Goal: Task Accomplishment & Management: Complete application form

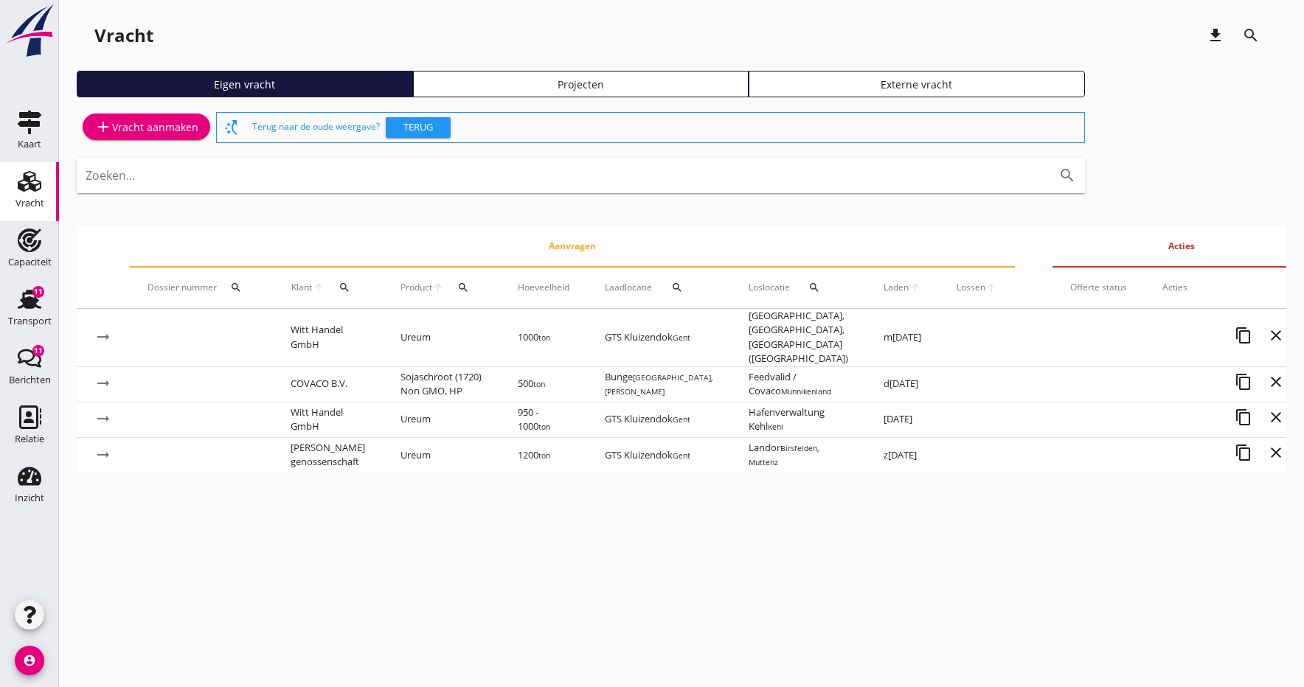
click at [105, 128] on icon "add" at bounding box center [103, 127] width 18 height 18
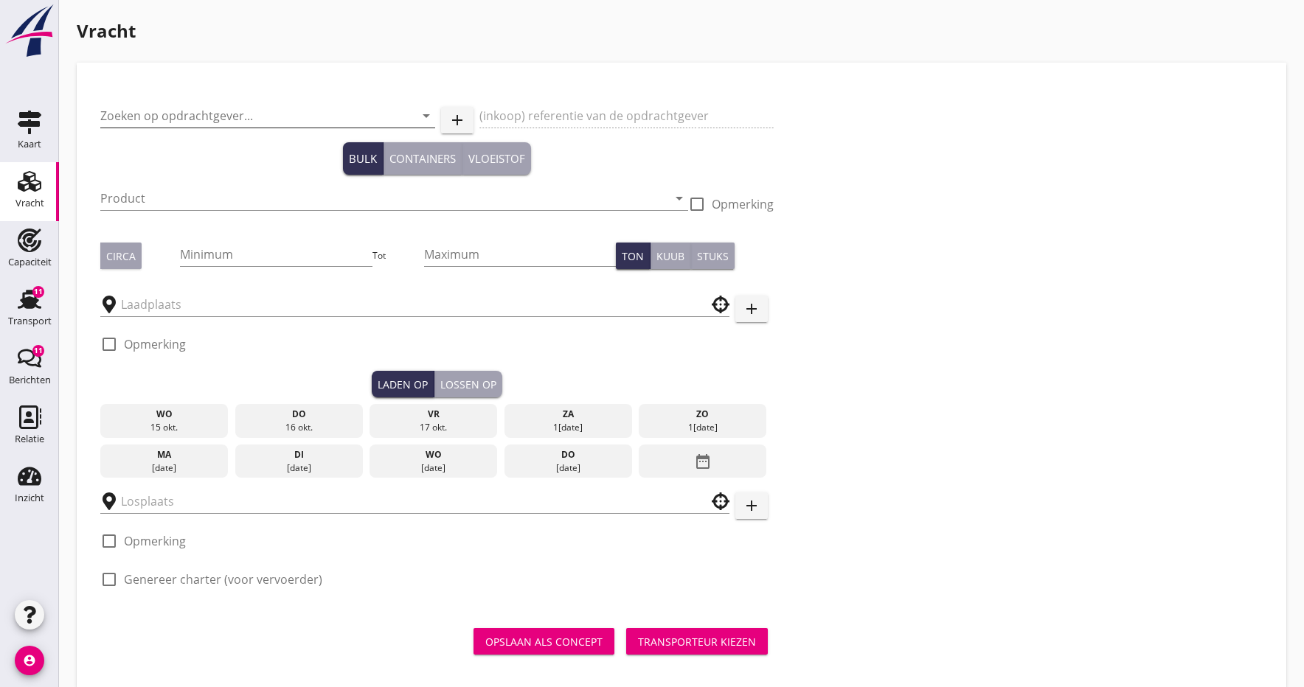
click at [179, 119] on input "Zoeken op opdrachtgever..." at bounding box center [247, 116] width 294 height 24
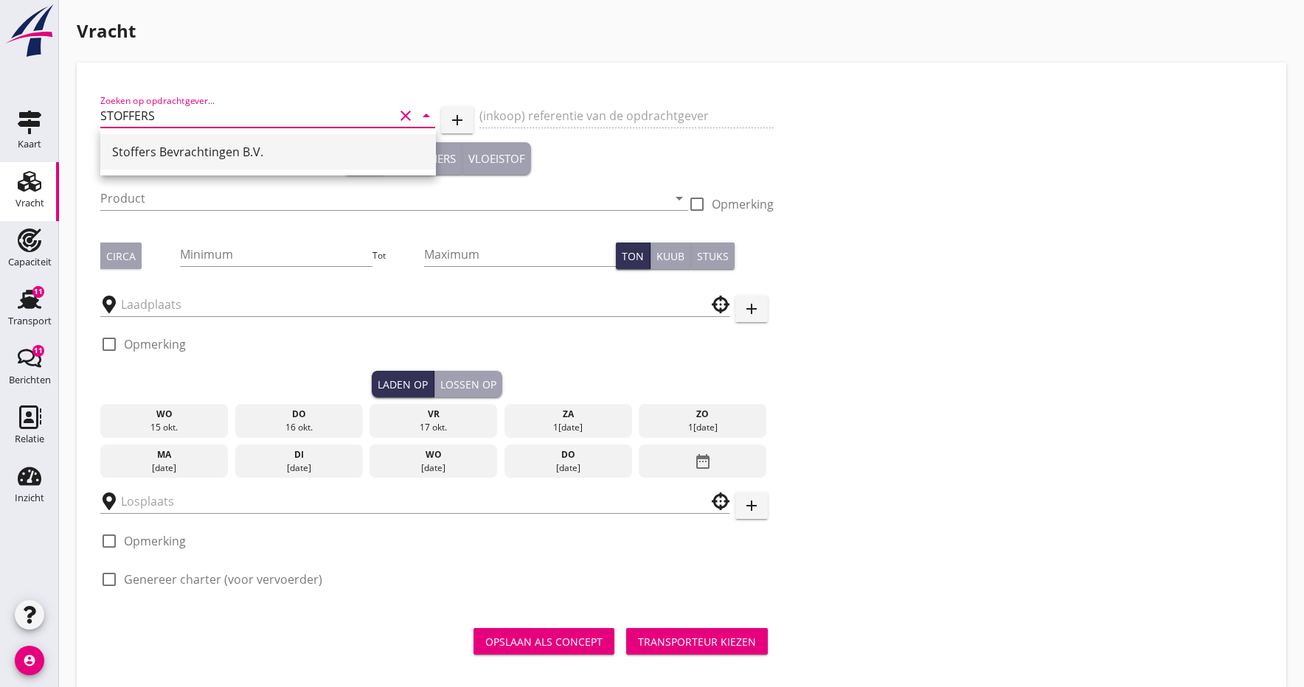
click at [258, 154] on div "Stoffers Bevrachtingen B.V." at bounding box center [268, 152] width 312 height 18
type input "Stoffers Bevrachtingen B.V."
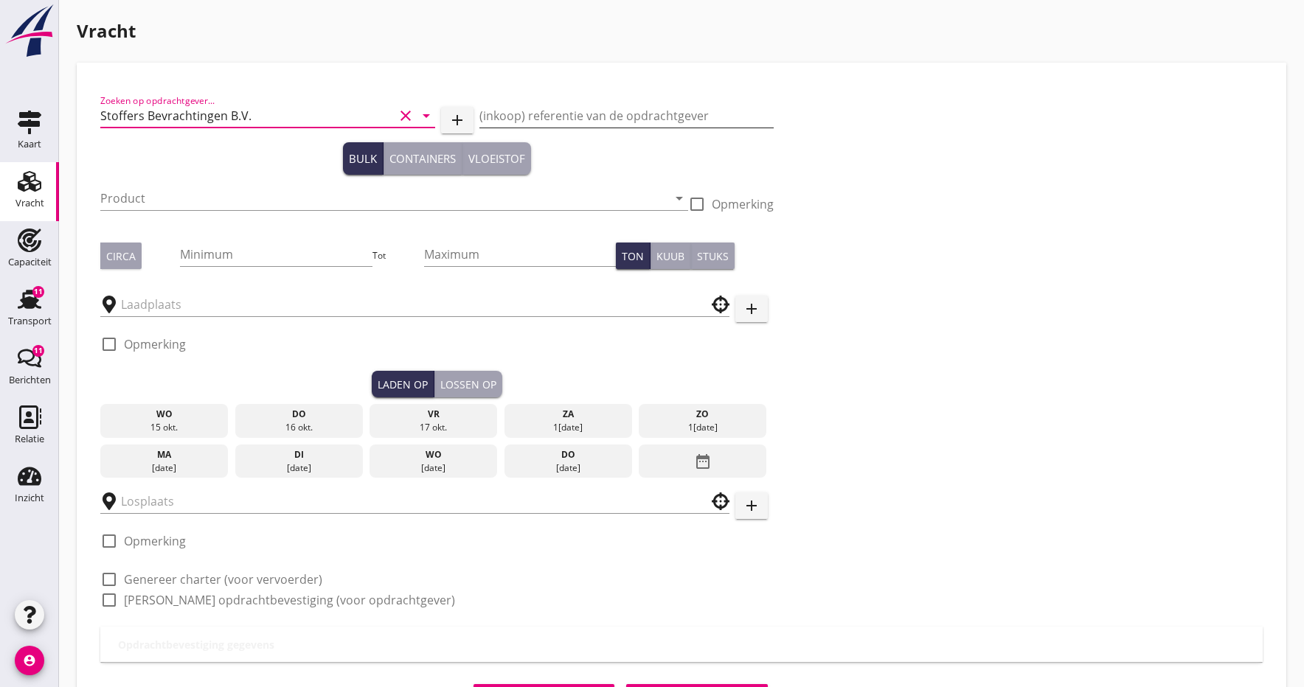
click at [521, 109] on input "(inkoop) referentie van de opdrachtgever" at bounding box center [626, 116] width 294 height 24
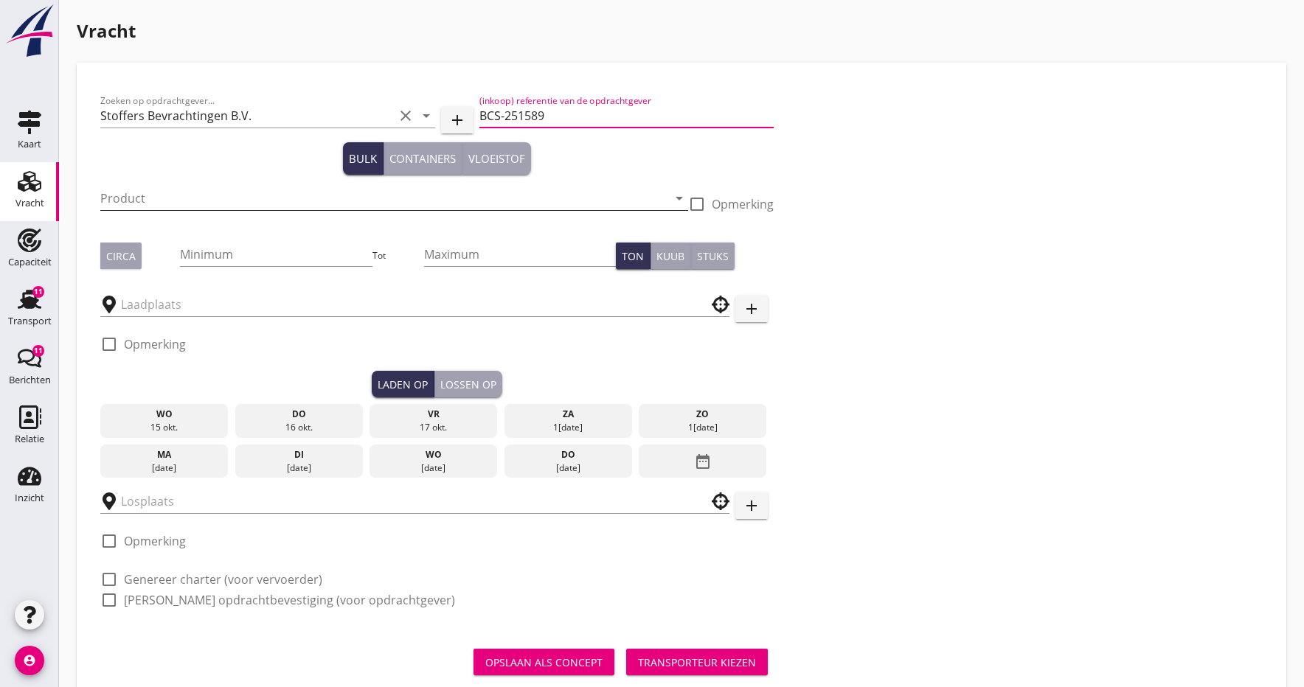
type input "BCS-251589"
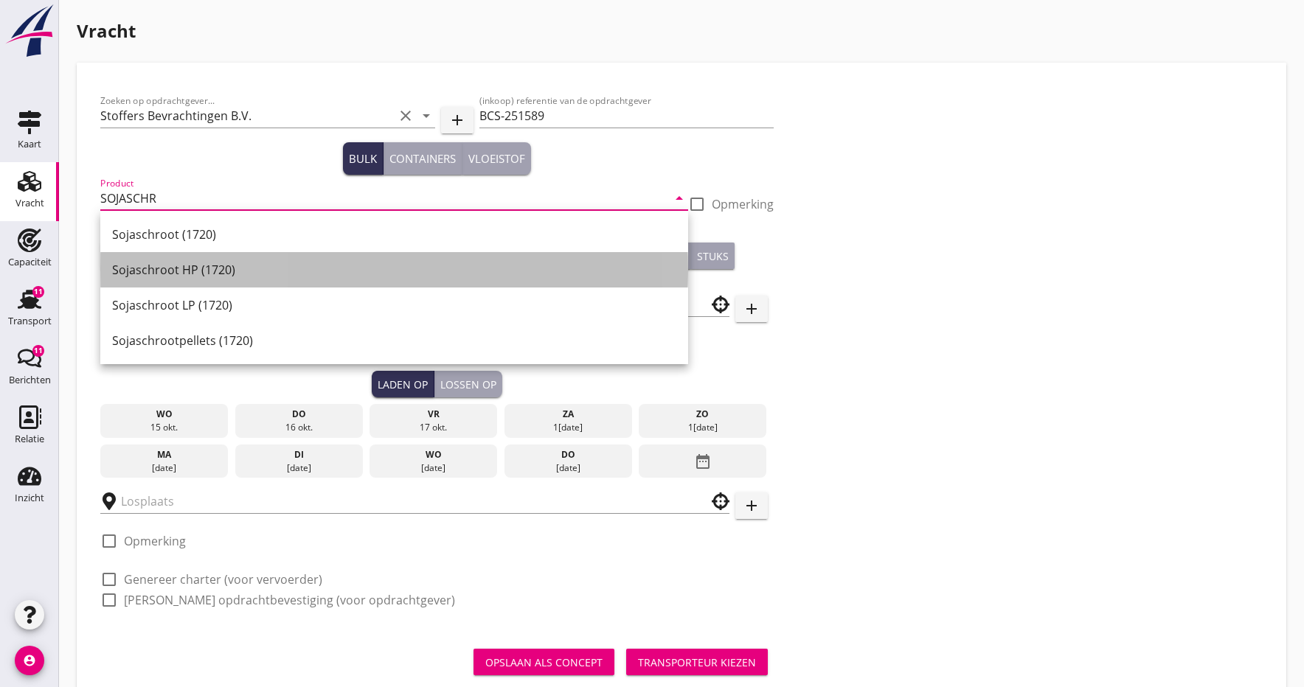
click at [193, 264] on div "Sojaschroot HP (1720)" at bounding box center [394, 270] width 564 height 18
type input "Sojaschroot HP (1720)"
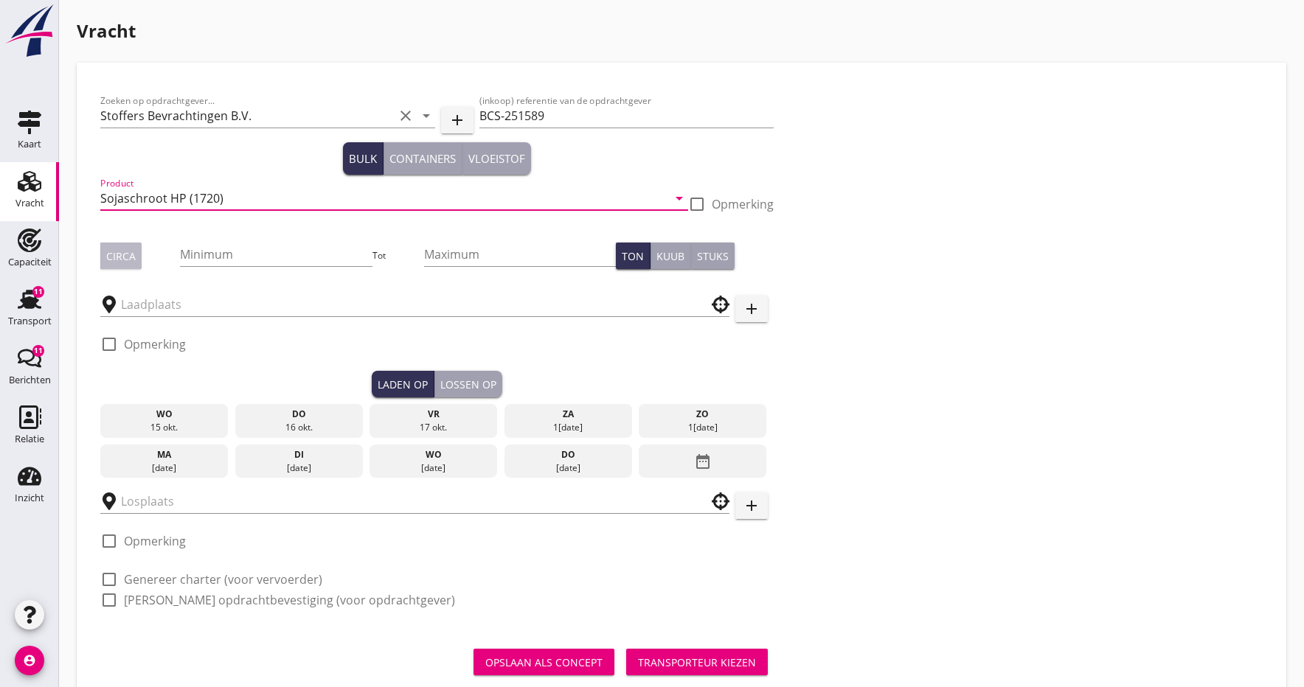
drag, startPoint x: 125, startPoint y: 256, endPoint x: 167, endPoint y: 271, distance: 44.8
click at [125, 256] on div "Circa" at bounding box center [121, 256] width 30 height 15
click at [232, 257] on input "Minimum" at bounding box center [276, 255] width 192 height 24
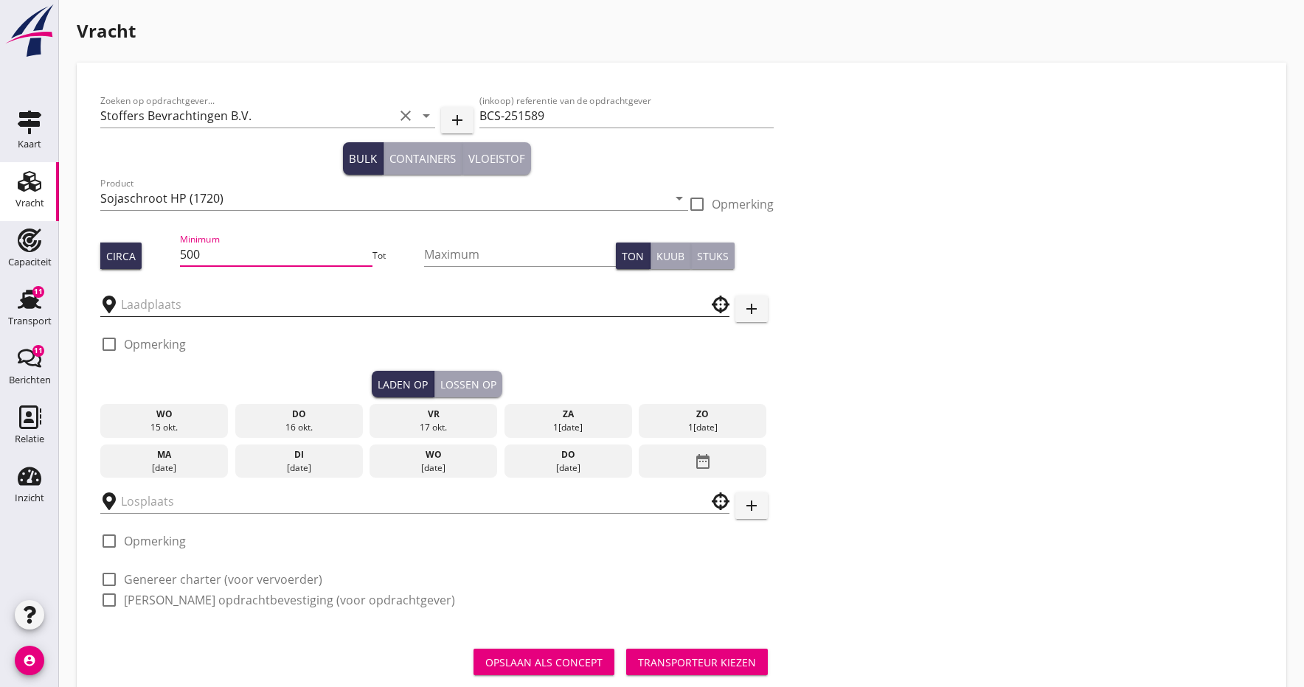
type input "500"
click at [196, 299] on input "text" at bounding box center [404, 305] width 567 height 24
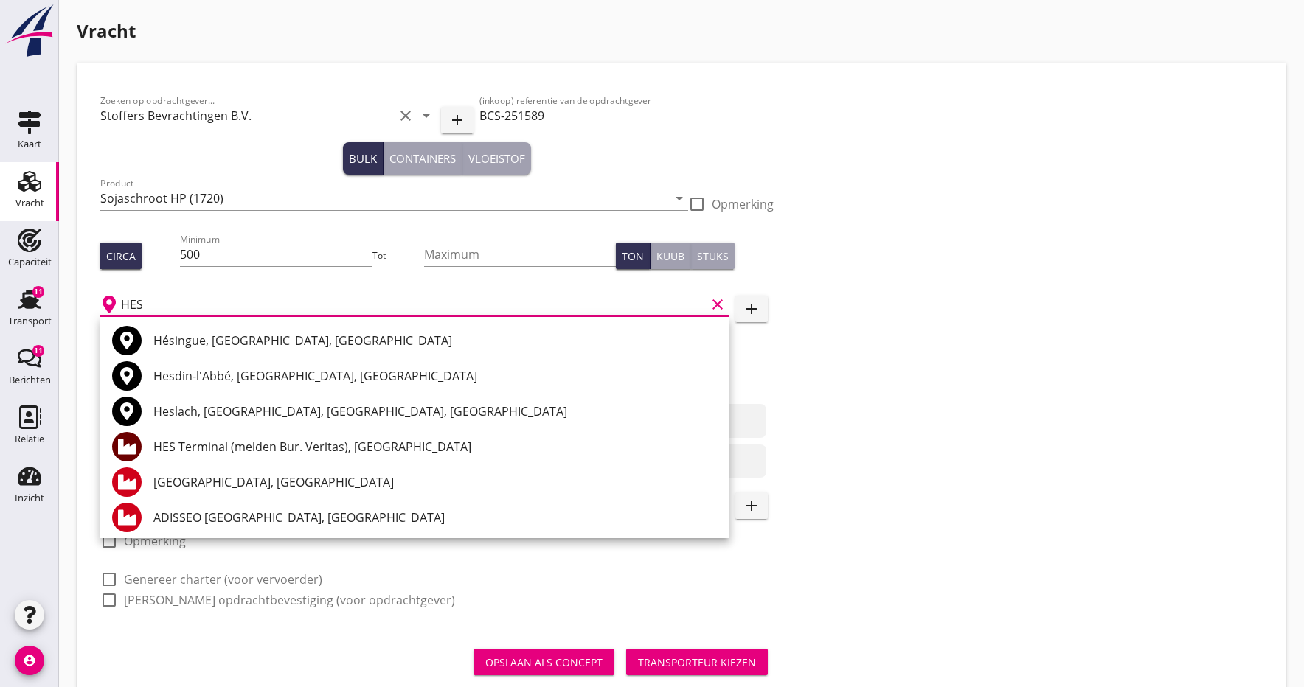
click at [212, 440] on div "HES Terminal (melden Bur. Veritas), [GEOGRAPHIC_DATA]" at bounding box center [435, 447] width 564 height 18
type input "HES Terminal (melden Bur. Veritas), [GEOGRAPHIC_DATA]"
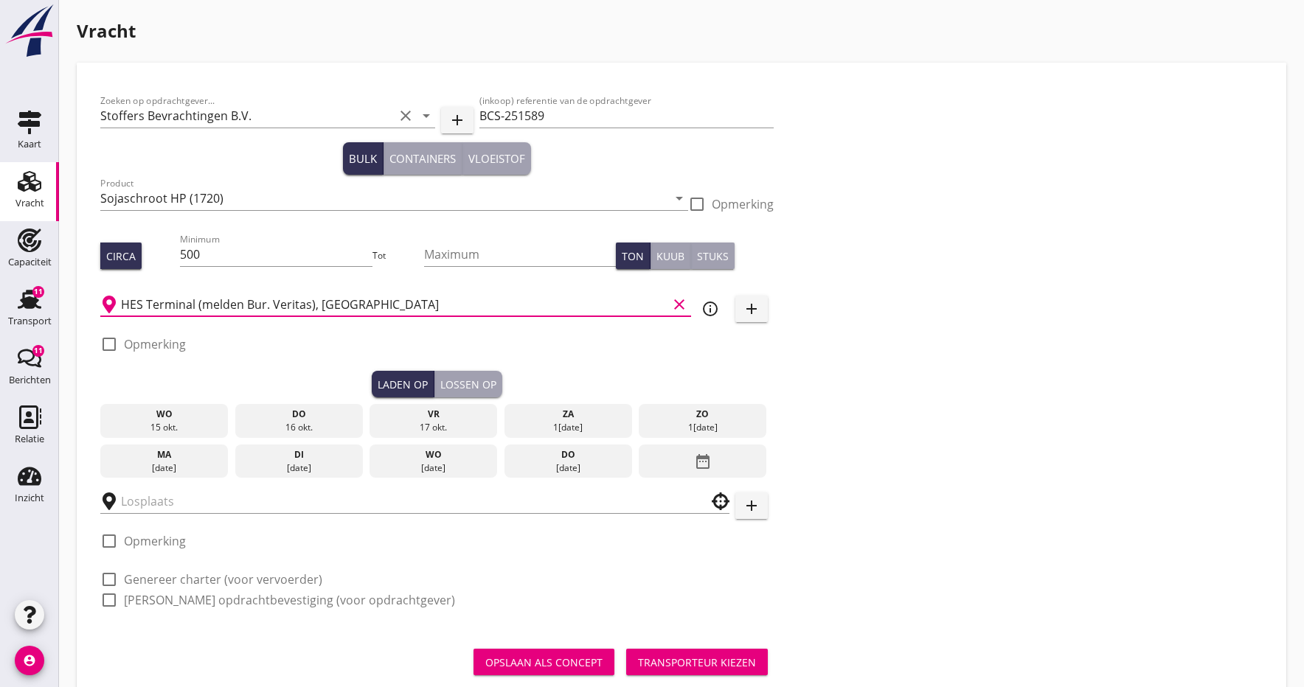
click at [111, 346] on div at bounding box center [109, 344] width 25 height 25
checkbox input "true"
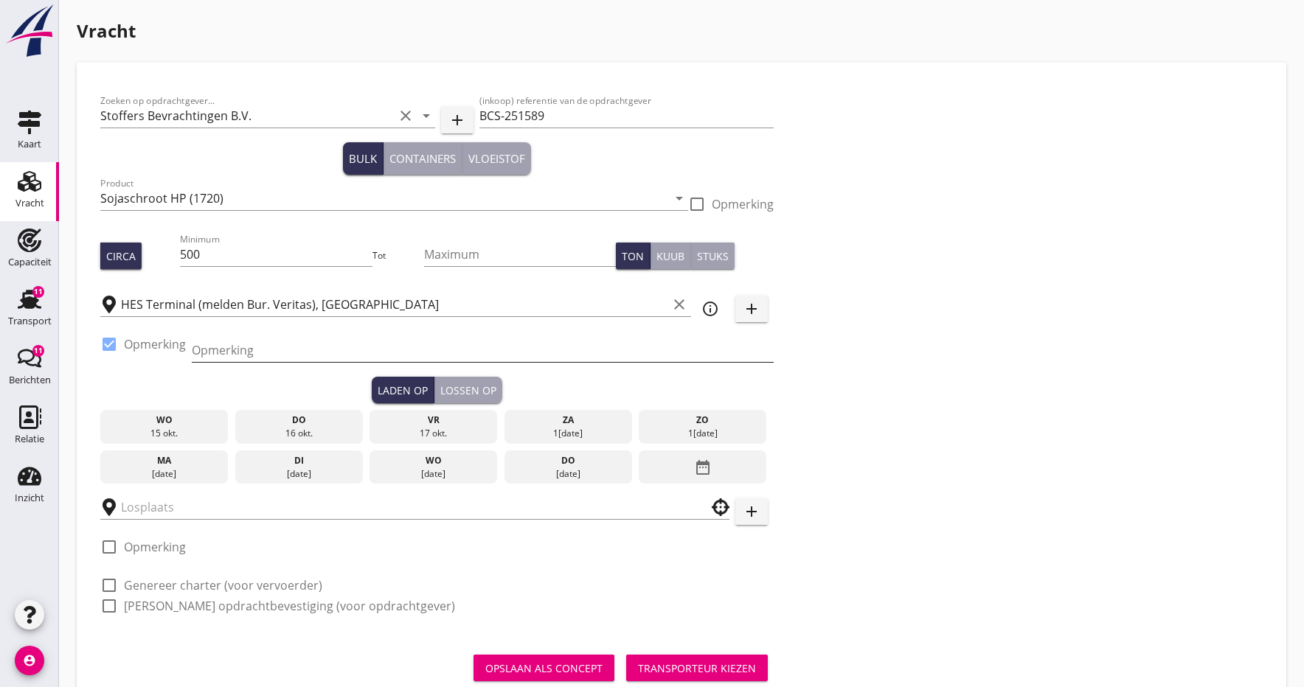
click at [220, 345] on input "Opmerking" at bounding box center [483, 351] width 582 height 24
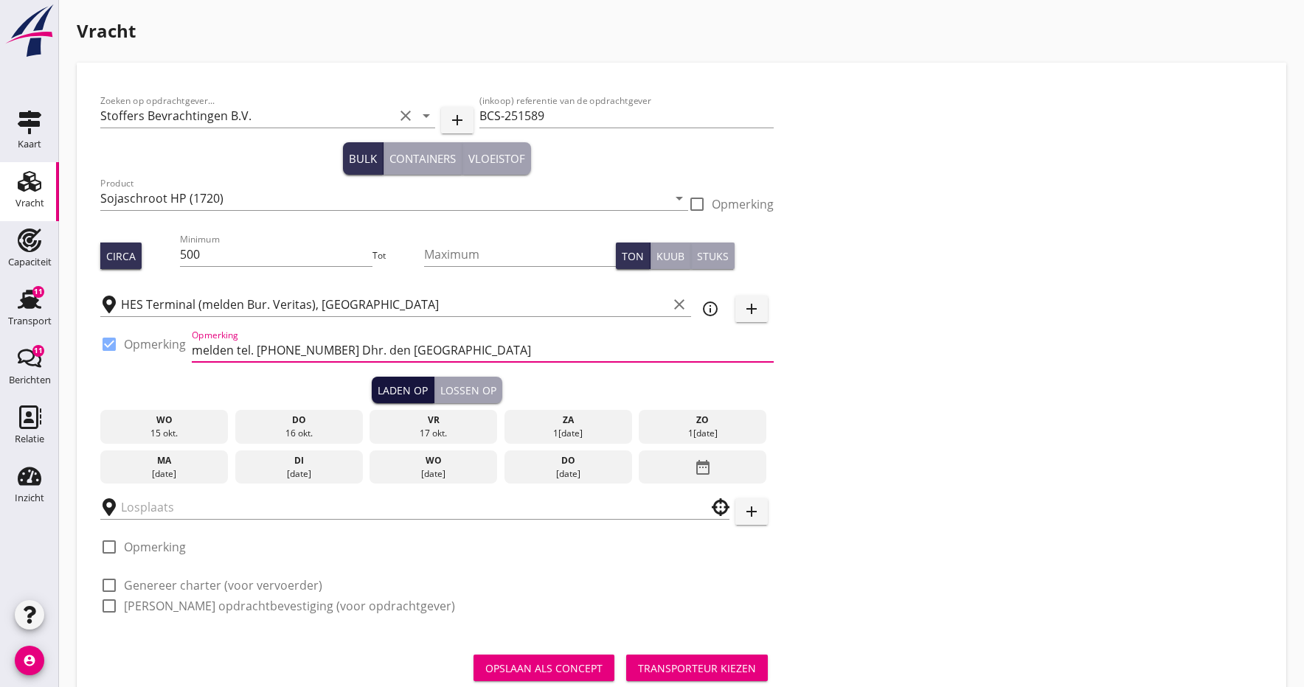
type input "melden tel. [PHONE_NUMBER] Dhr. den [GEOGRAPHIC_DATA]"
click at [401, 385] on div "Laden op" at bounding box center [403, 390] width 50 height 15
click at [428, 434] on div "17 okt." at bounding box center [433, 433] width 121 height 13
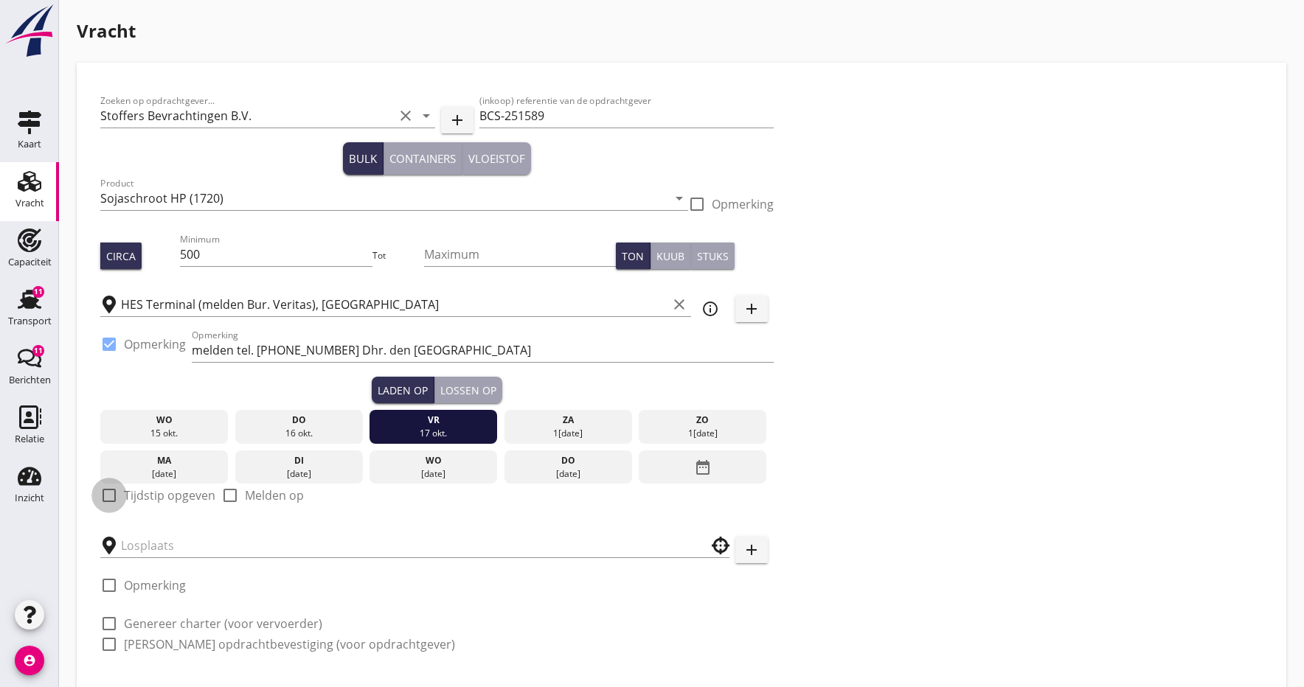
click at [117, 498] on div at bounding box center [109, 495] width 25 height 25
checkbox input "true"
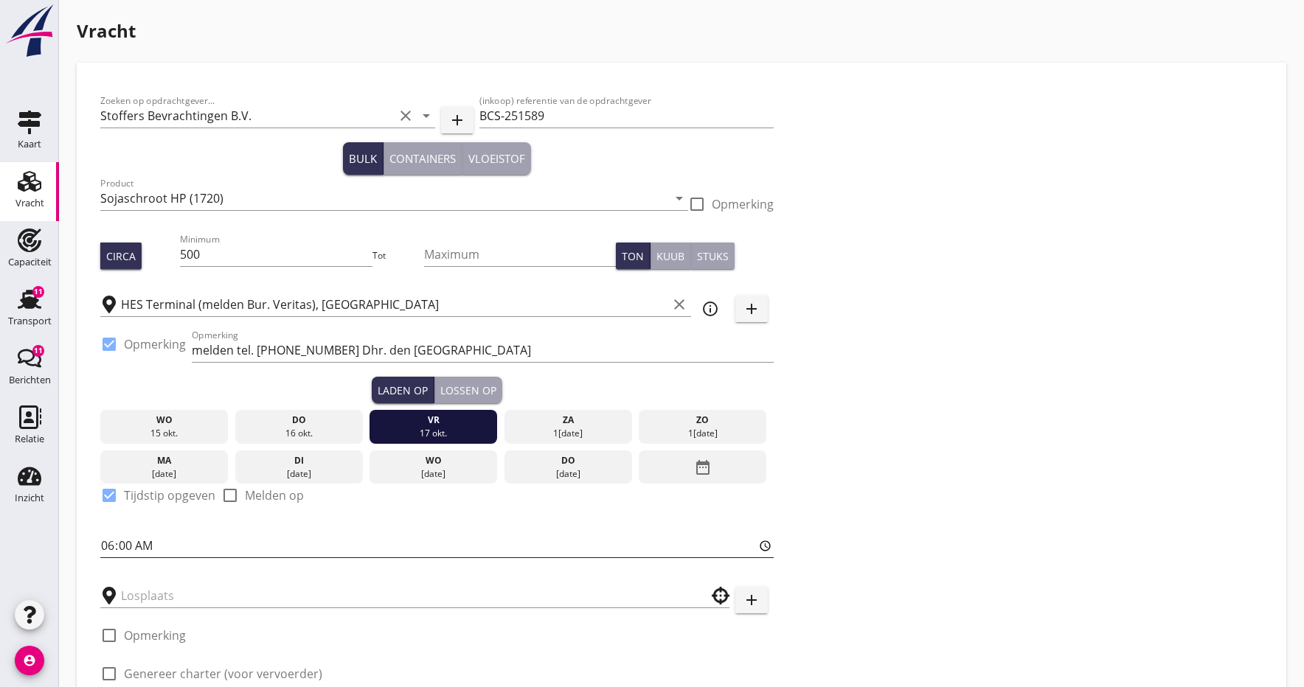
click at [128, 546] on input "06:00" at bounding box center [436, 546] width 673 height 24
type input "23:03"
type input "23:29"
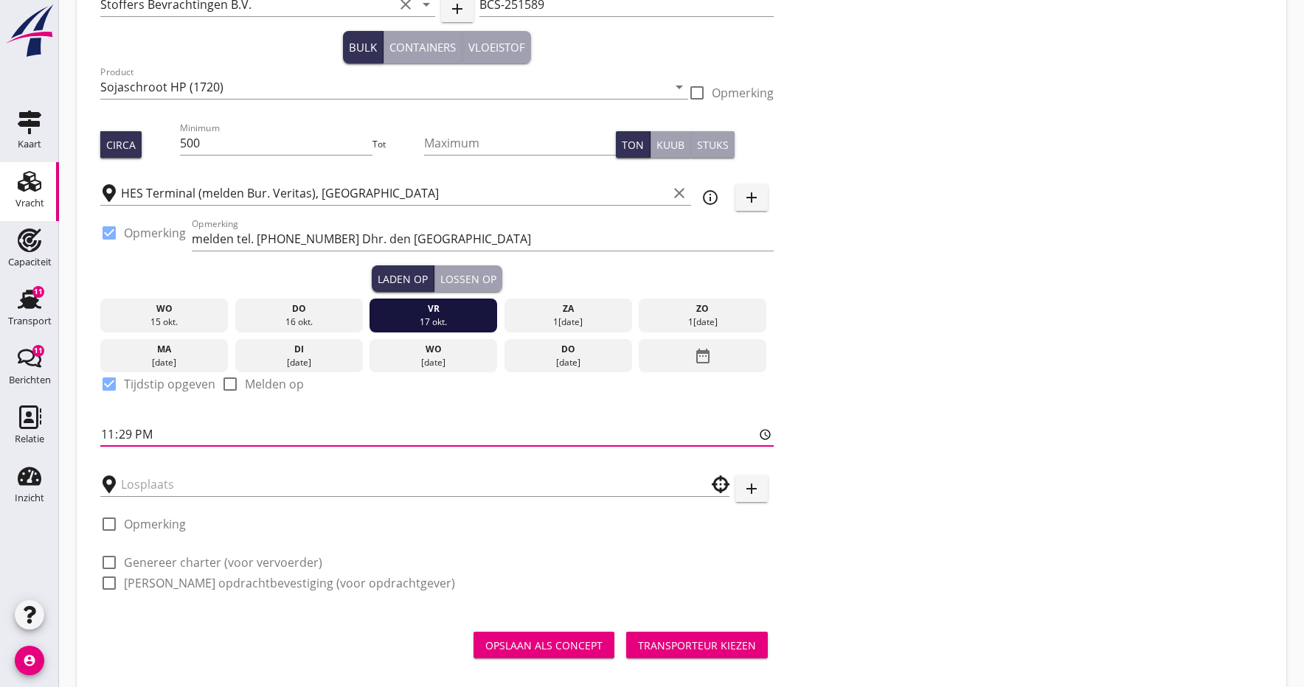
scroll to position [112, 0]
type input "23:30"
click at [468, 279] on div "Lossen op" at bounding box center [468, 278] width 56 height 15
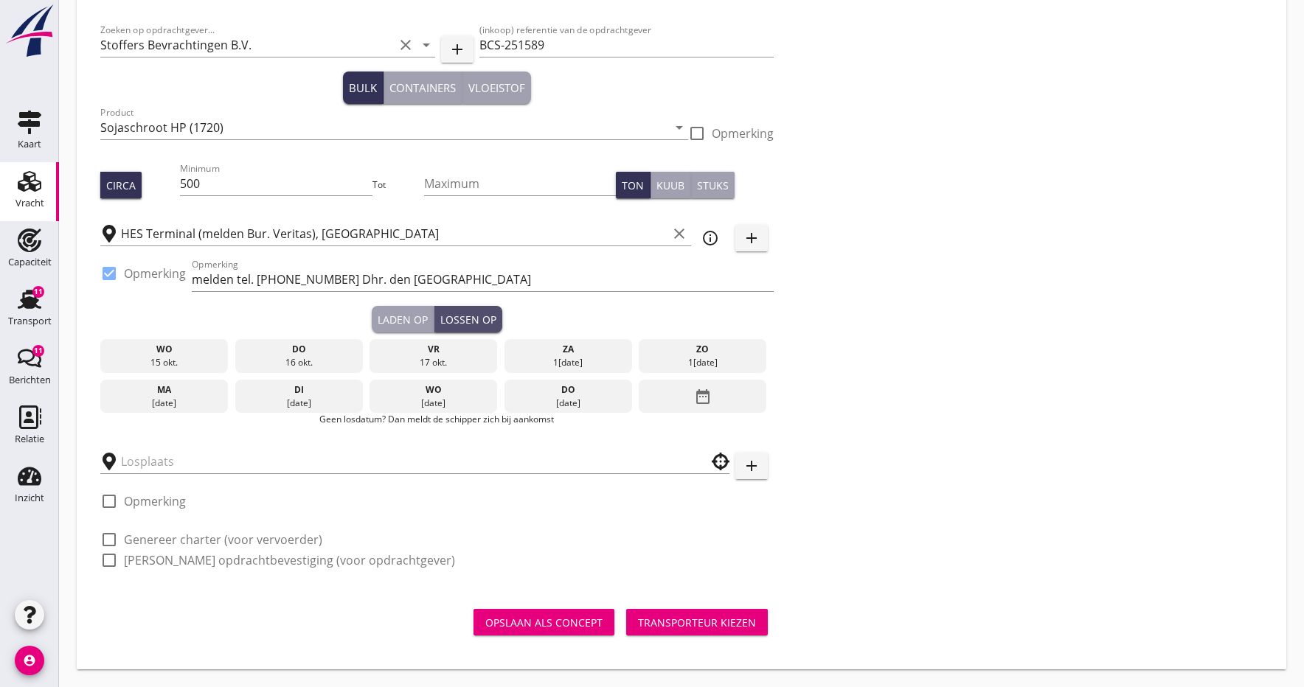
scroll to position [71, 0]
click at [162, 401] on div "[DATE]" at bounding box center [164, 403] width 121 height 13
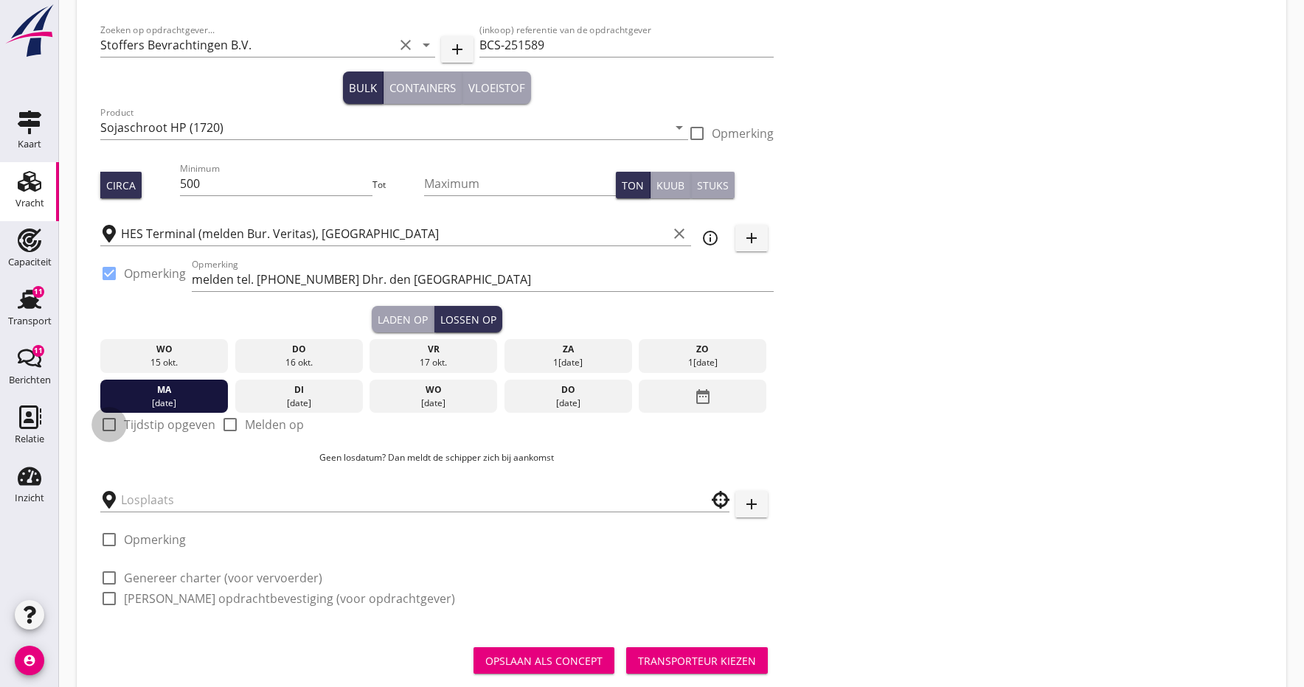
click at [109, 429] on div at bounding box center [109, 424] width 25 height 25
checkbox input "true"
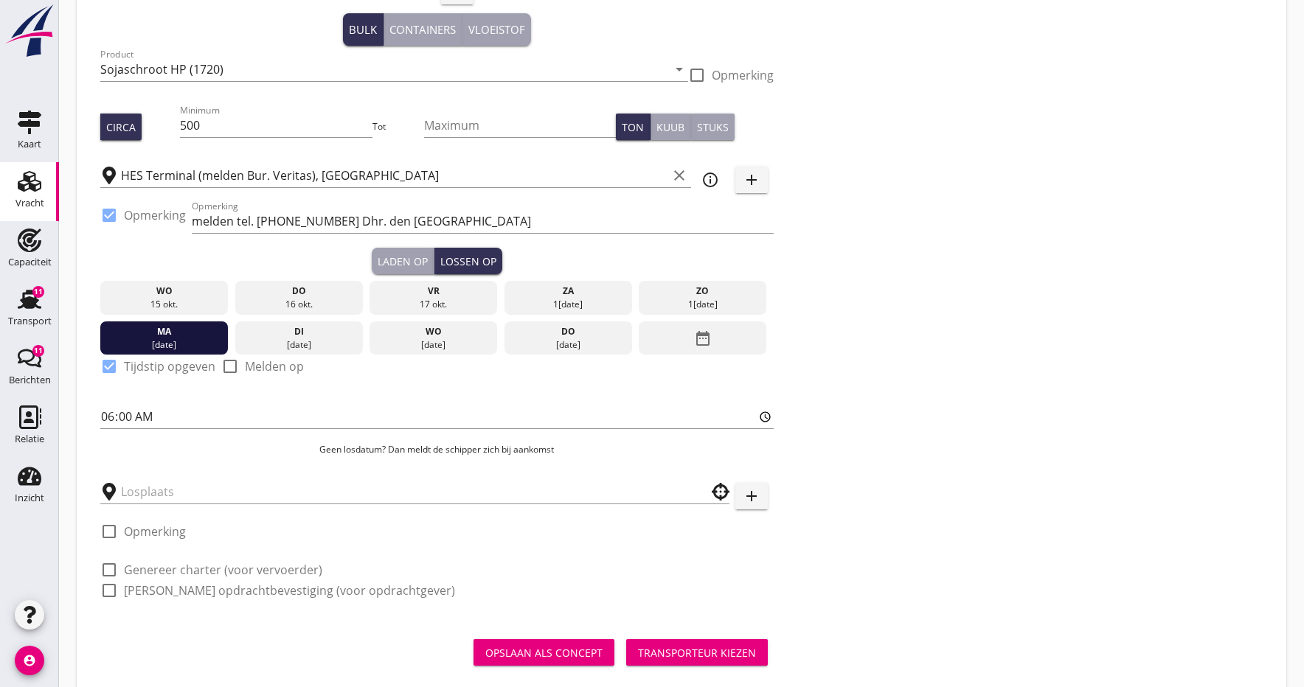
scroll to position [138, 0]
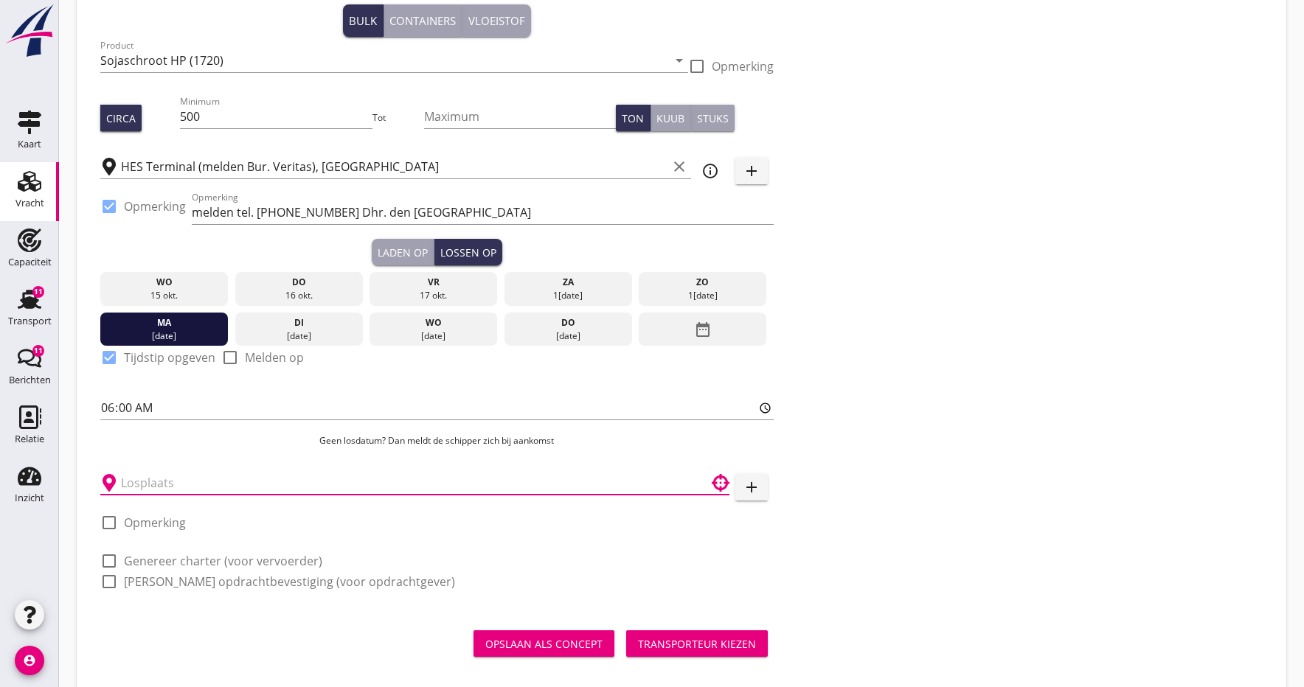
click at [139, 488] on input "text" at bounding box center [404, 483] width 567 height 24
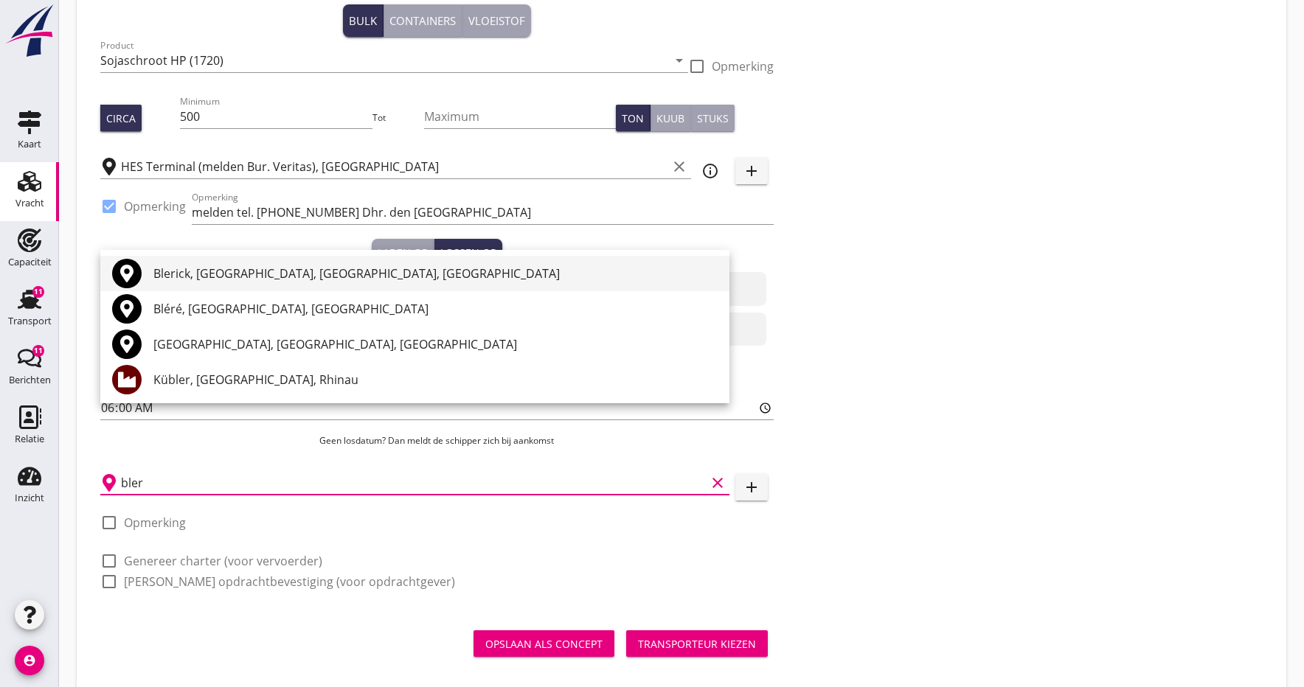
click at [206, 274] on div "Blerick, [GEOGRAPHIC_DATA], [GEOGRAPHIC_DATA], [GEOGRAPHIC_DATA]" at bounding box center [435, 274] width 564 height 18
type input "Blerick, [GEOGRAPHIC_DATA], [GEOGRAPHIC_DATA], [GEOGRAPHIC_DATA]"
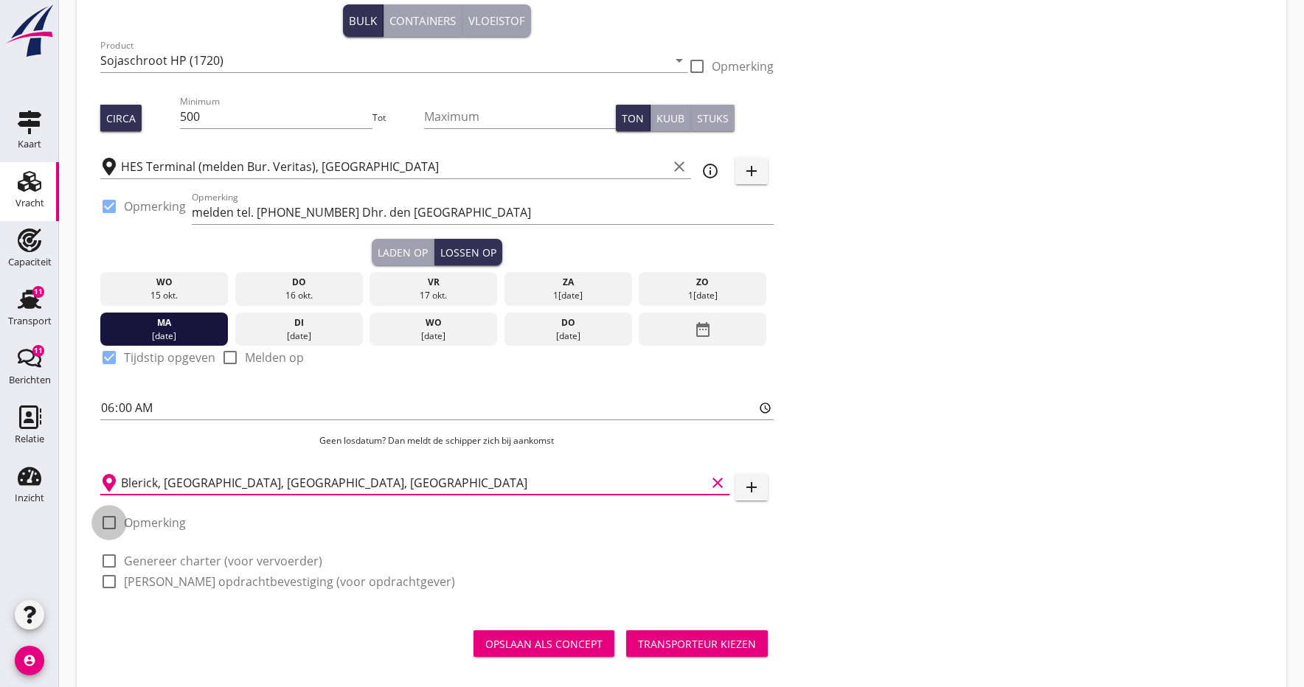
drag, startPoint x: 108, startPoint y: 526, endPoint x: 134, endPoint y: 533, distance: 25.9
click at [108, 526] on div at bounding box center [109, 522] width 25 height 25
checkbox input "true"
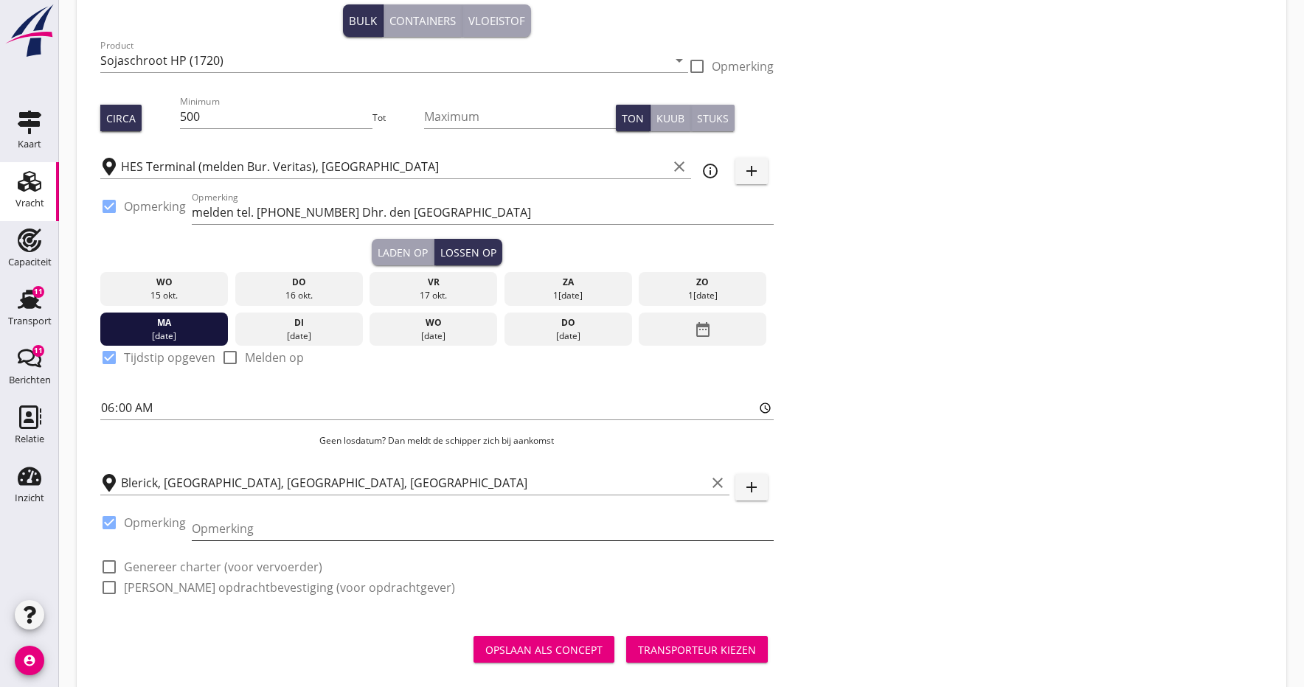
click at [200, 534] on input "Opmerking" at bounding box center [483, 529] width 582 height 24
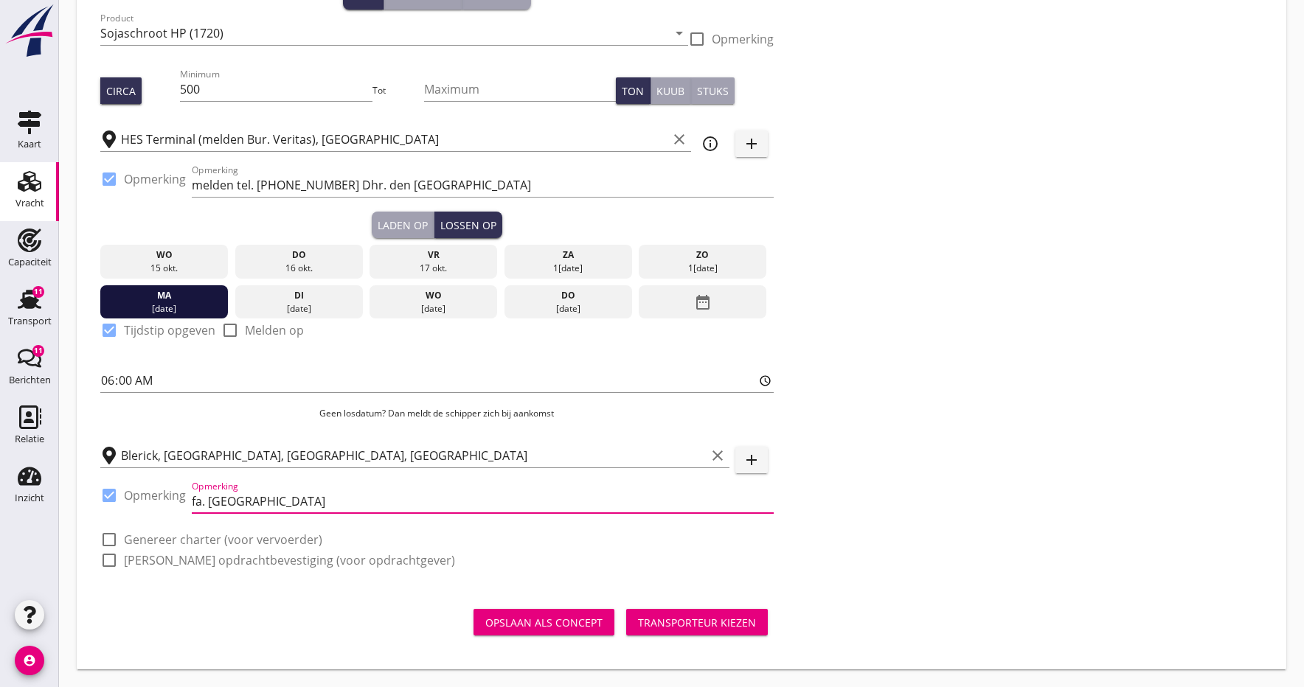
scroll to position [165, 0]
type input "fa. [GEOGRAPHIC_DATA]"
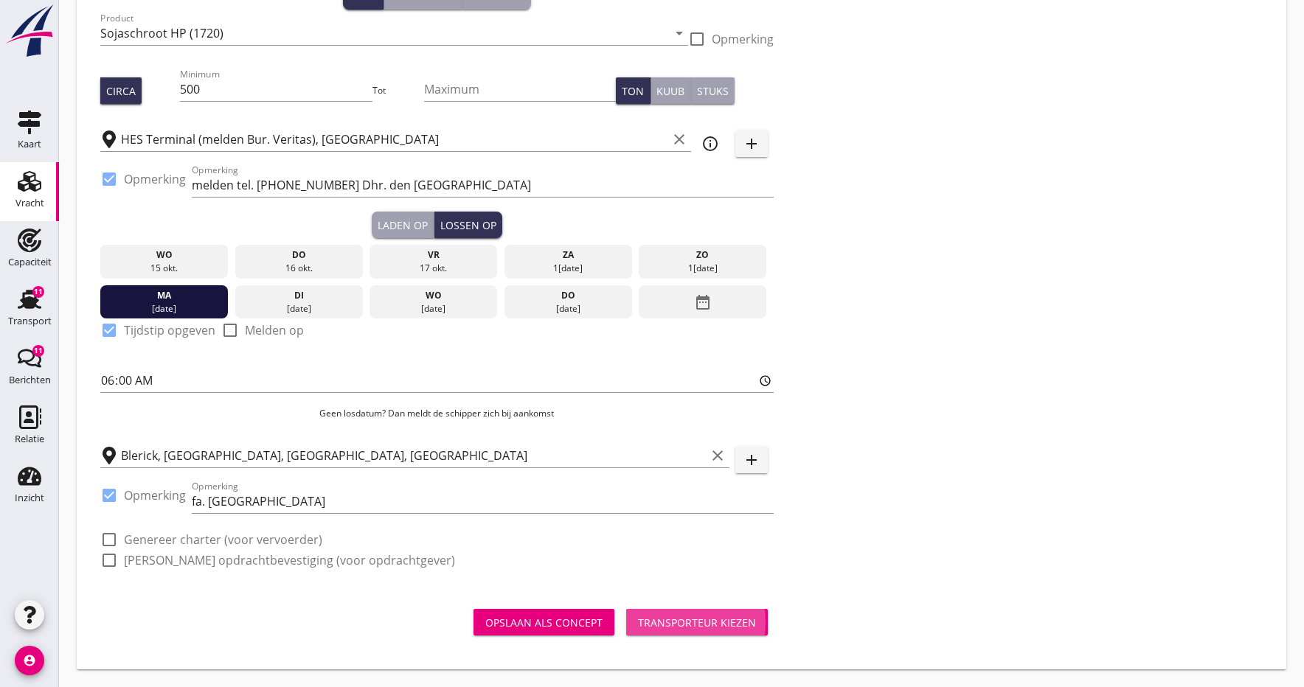
click at [690, 627] on div "Transporteur kiezen" at bounding box center [697, 622] width 118 height 15
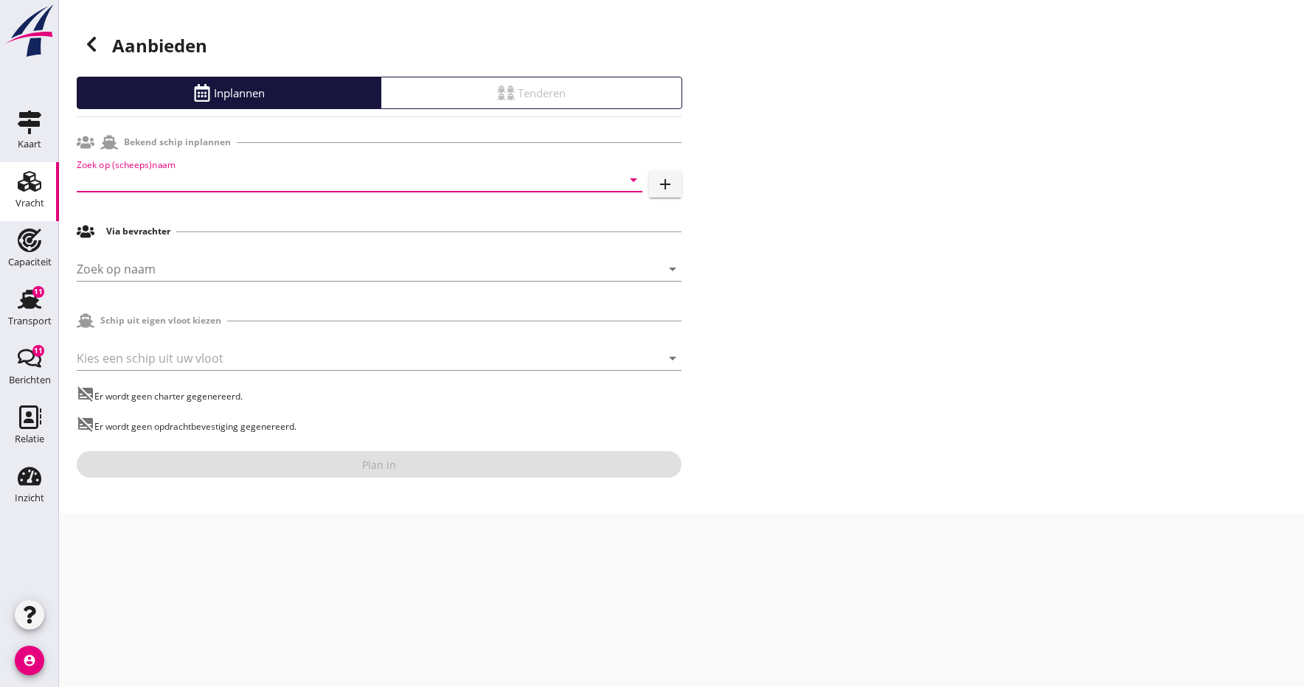
click at [114, 180] on input "Zoek op (scheeps)naam" at bounding box center [339, 180] width 524 height 24
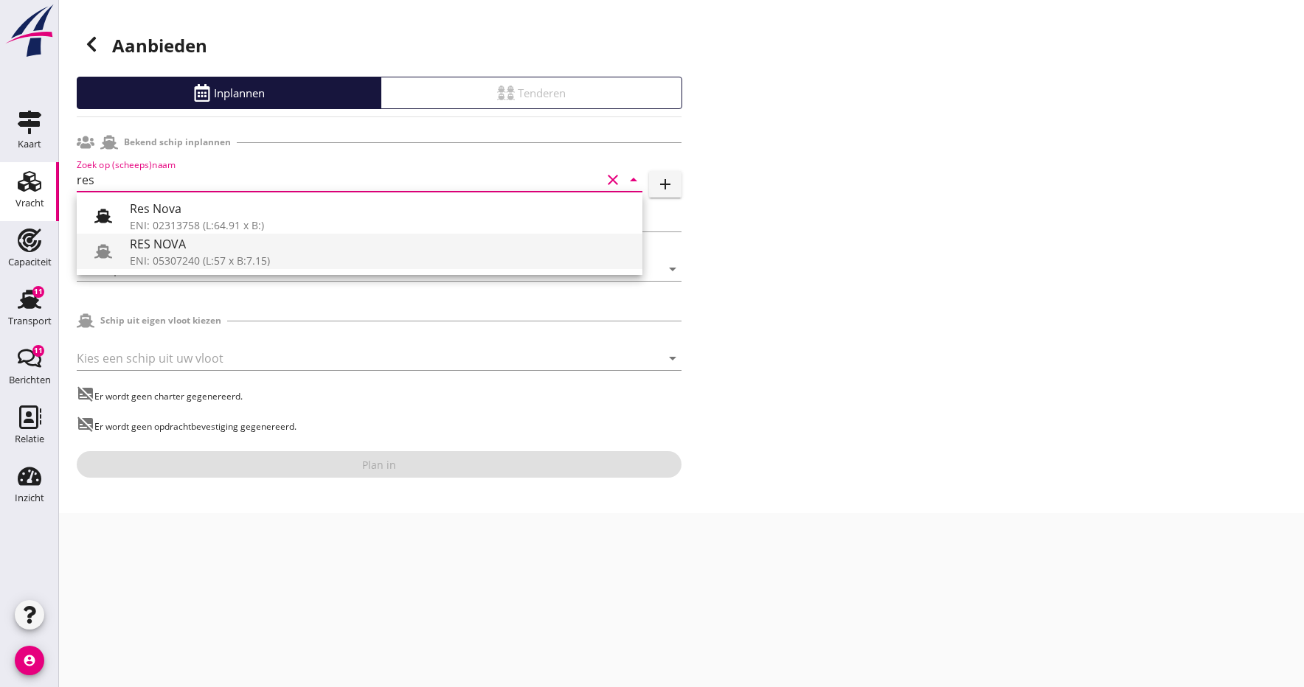
click at [185, 259] on div "ENI: 05307240 (L:57 x B:7.15)" at bounding box center [380, 260] width 501 height 15
type input "RES NOVA"
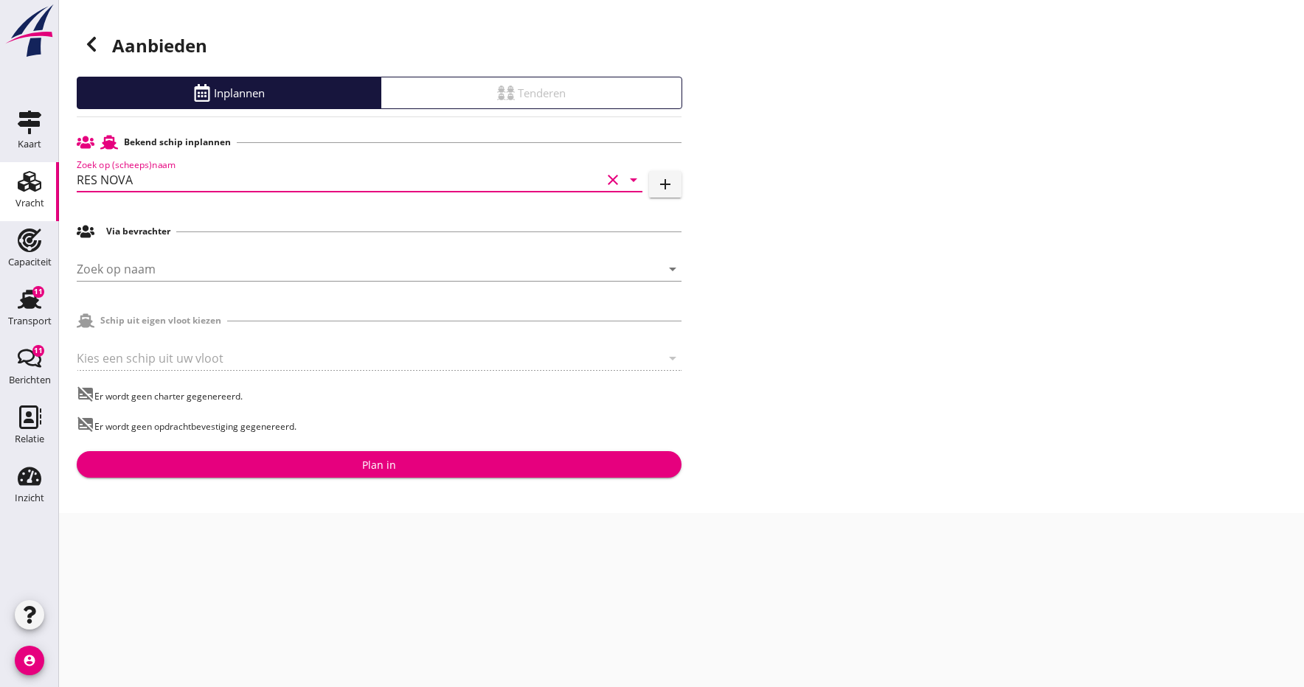
click at [348, 470] on div "Plan in" at bounding box center [379, 464] width 581 height 15
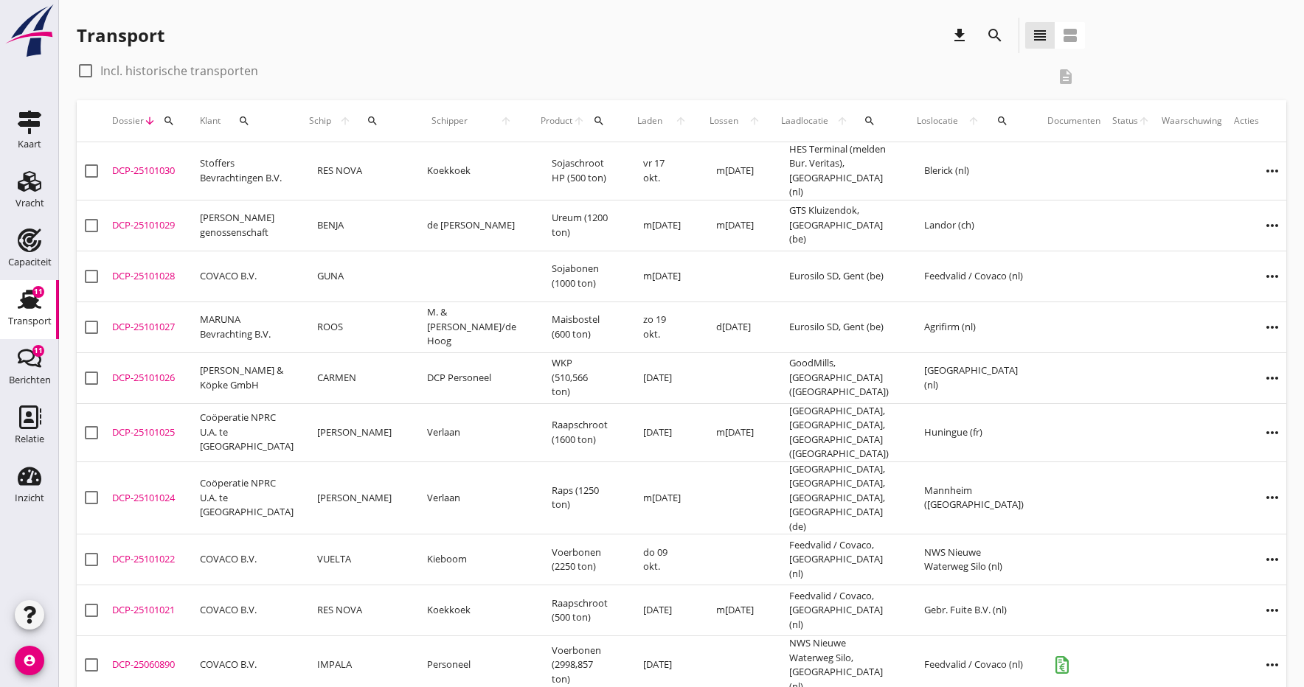
click at [145, 166] on div "DCP-25101030" at bounding box center [150, 171] width 76 height 15
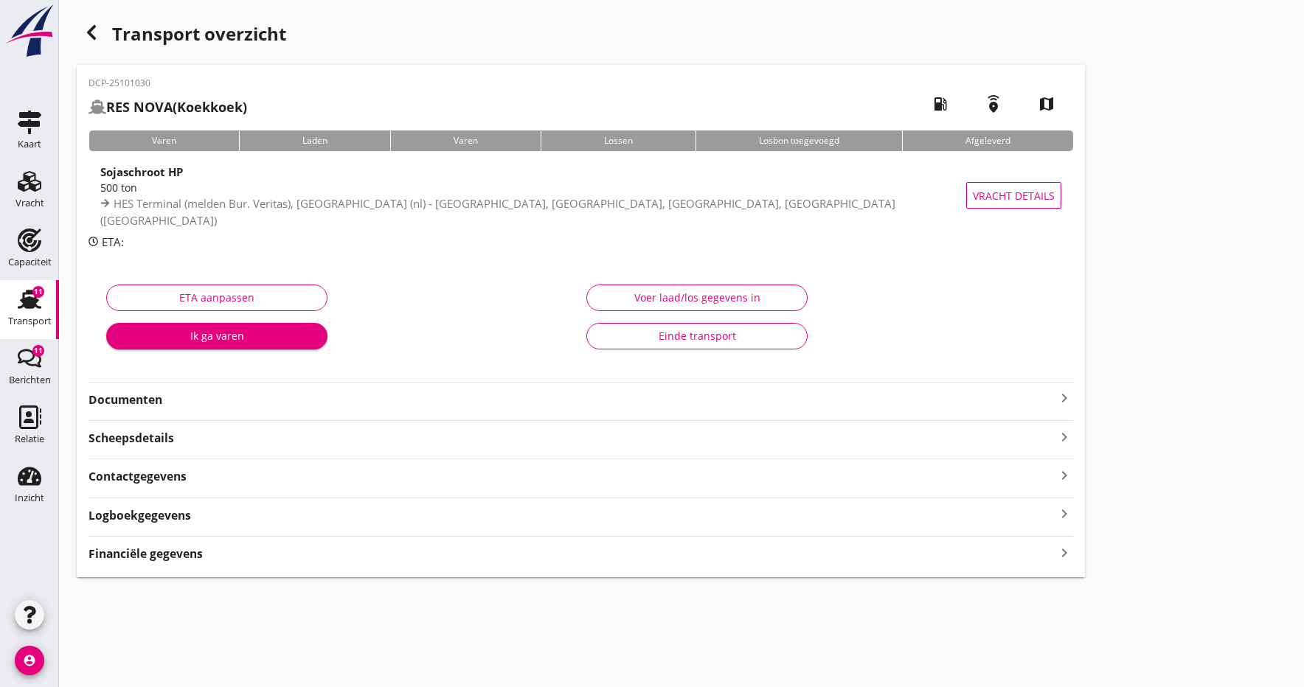
click at [124, 402] on strong "Documenten" at bounding box center [572, 400] width 967 height 17
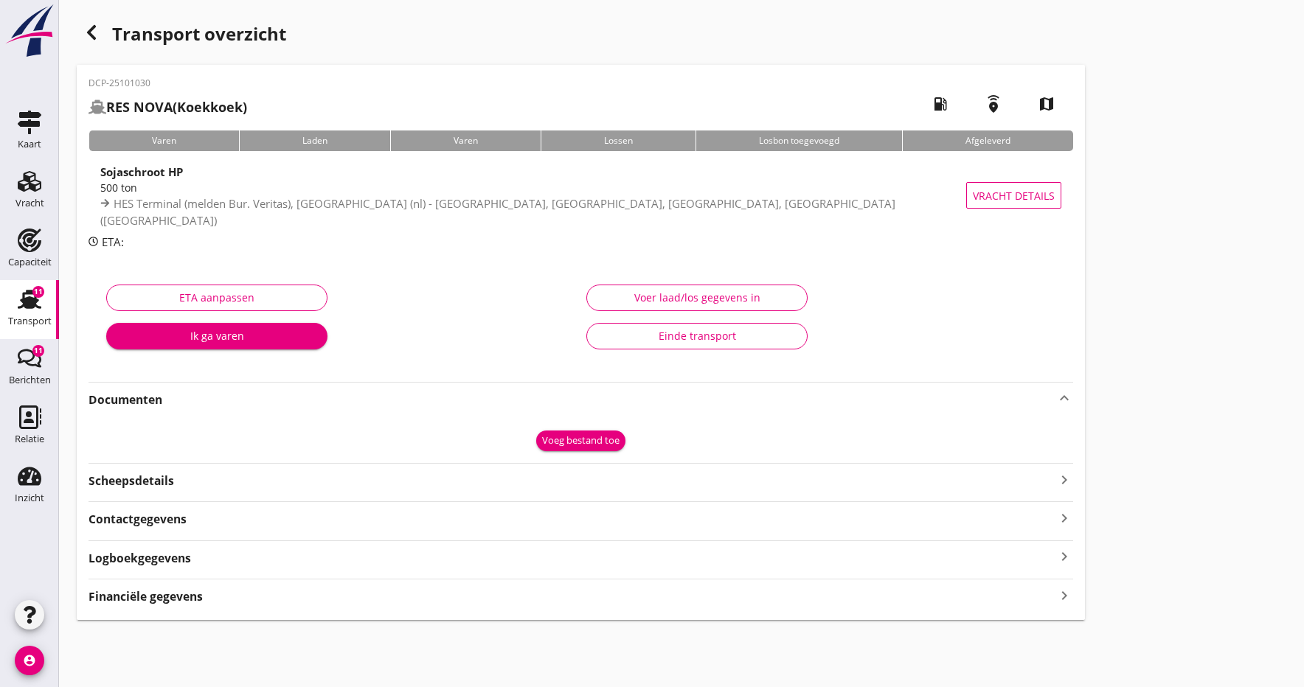
click at [578, 435] on div "Voeg bestand toe" at bounding box center [580, 441] width 77 height 15
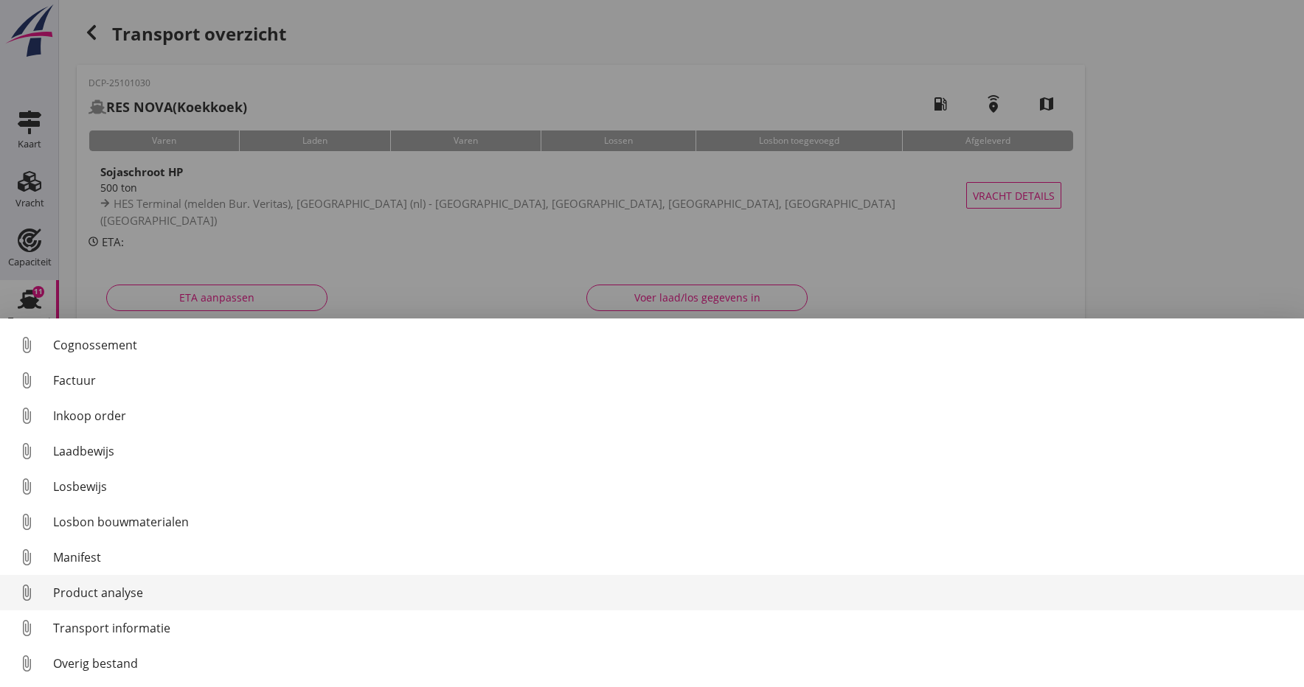
scroll to position [68, 0]
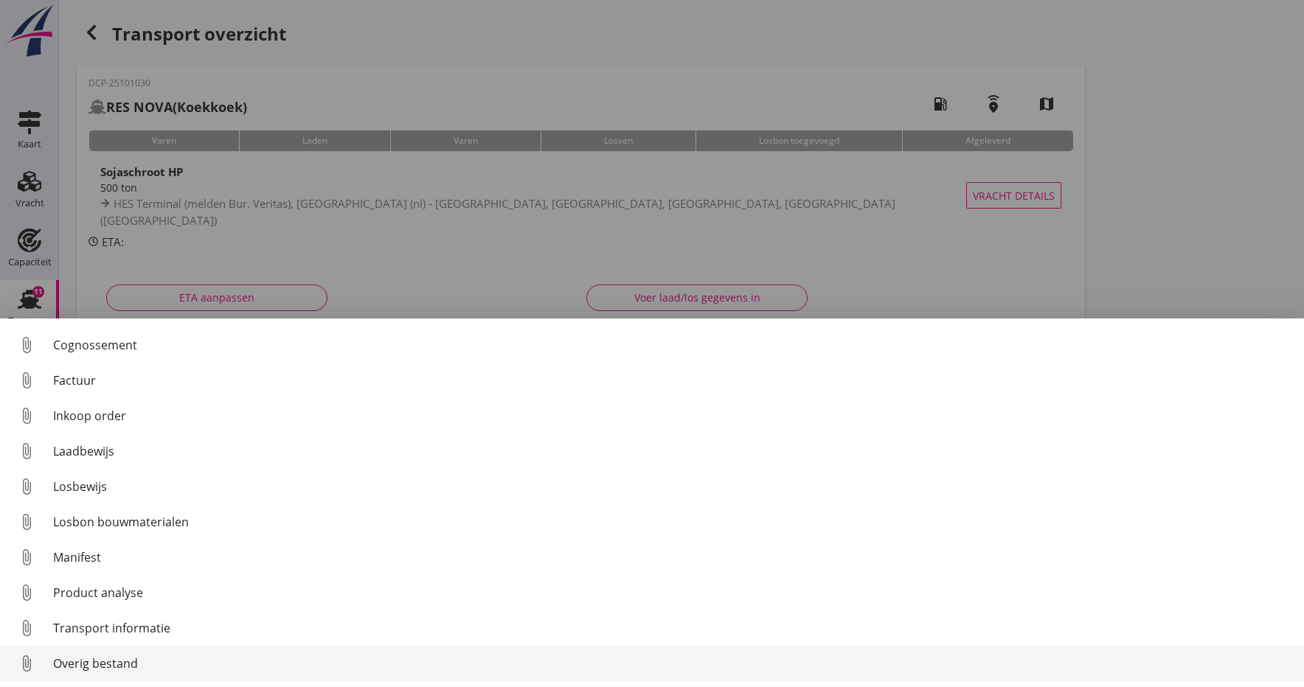
click at [90, 669] on div "Overig bestand" at bounding box center [672, 664] width 1239 height 18
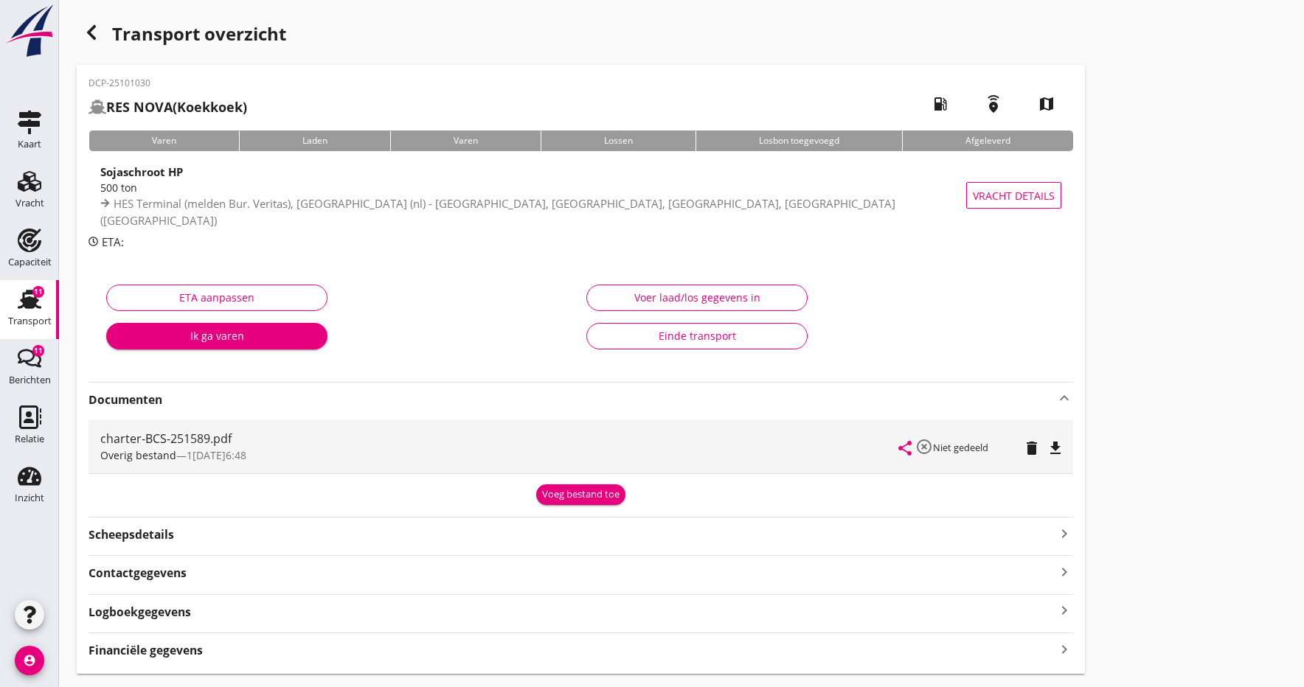
scroll to position [2, 0]
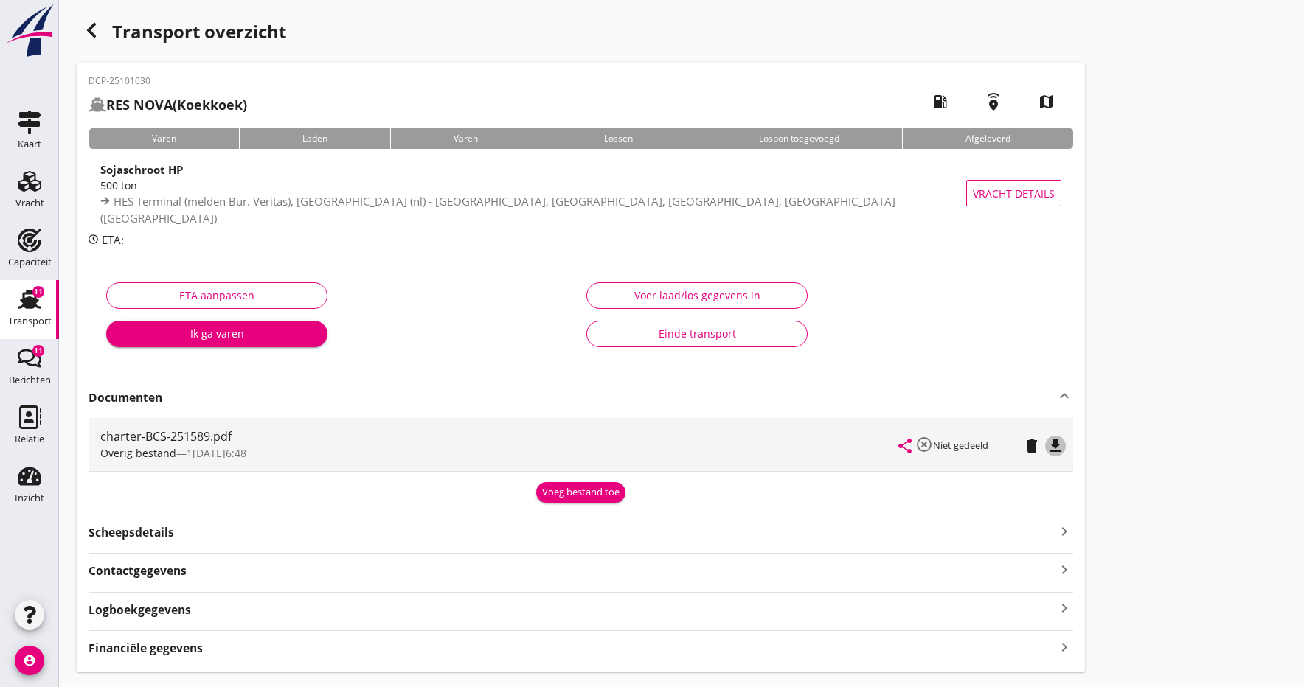
click at [1050, 442] on icon "file_download" at bounding box center [1056, 446] width 18 height 18
click at [1050, 442] on icon "open_in_browser" at bounding box center [1056, 446] width 18 height 18
click at [564, 492] on div "Voeg bestand toe" at bounding box center [580, 492] width 77 height 15
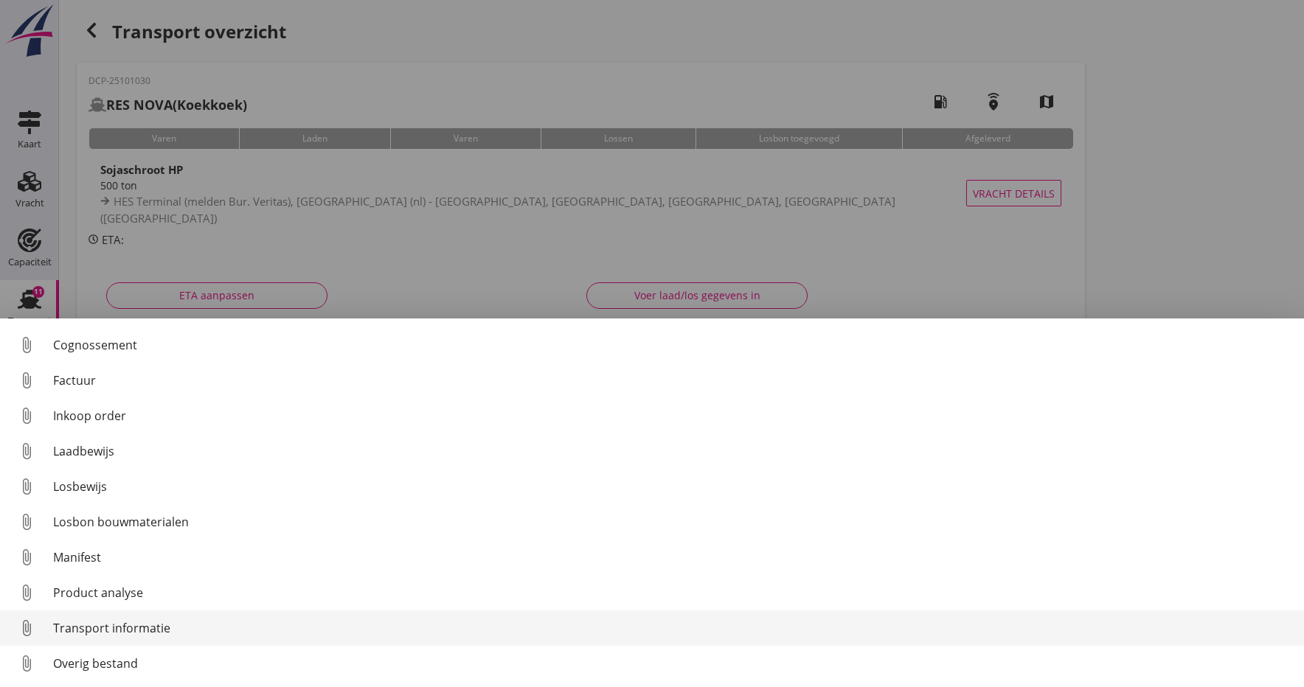
click at [75, 631] on div "Transport informatie" at bounding box center [672, 629] width 1239 height 18
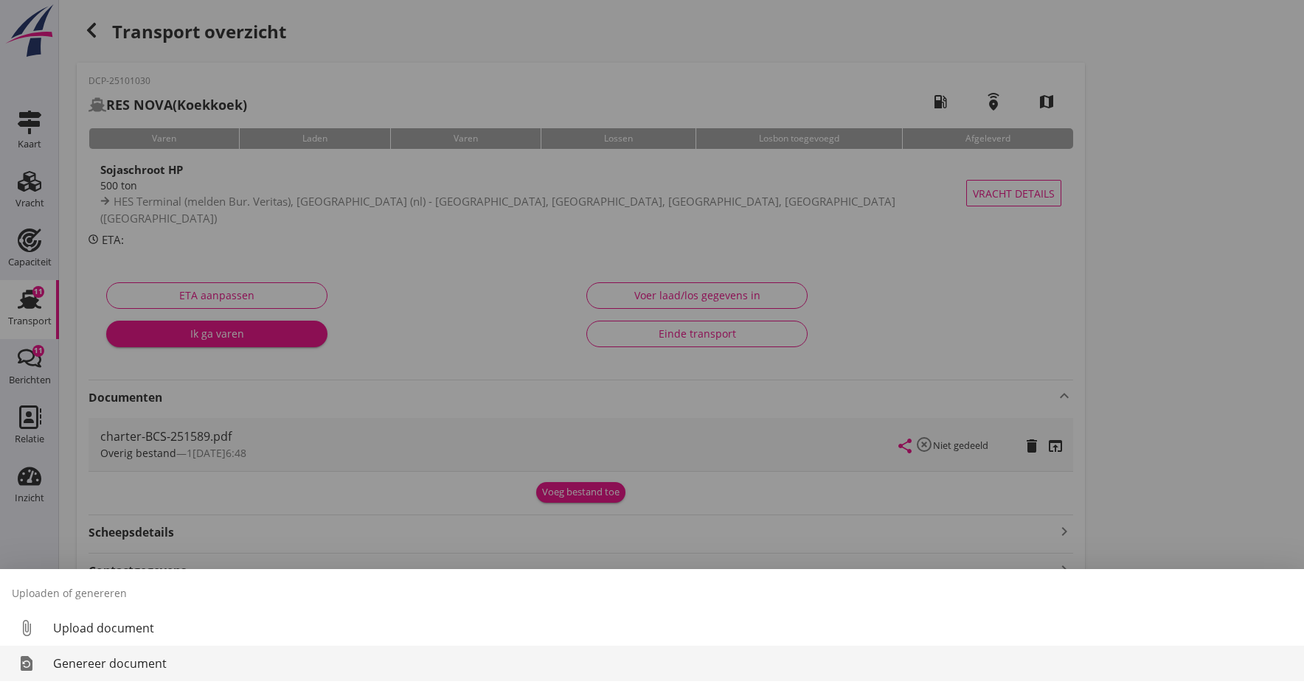
click at [88, 665] on div "Genereer document" at bounding box center [672, 664] width 1239 height 18
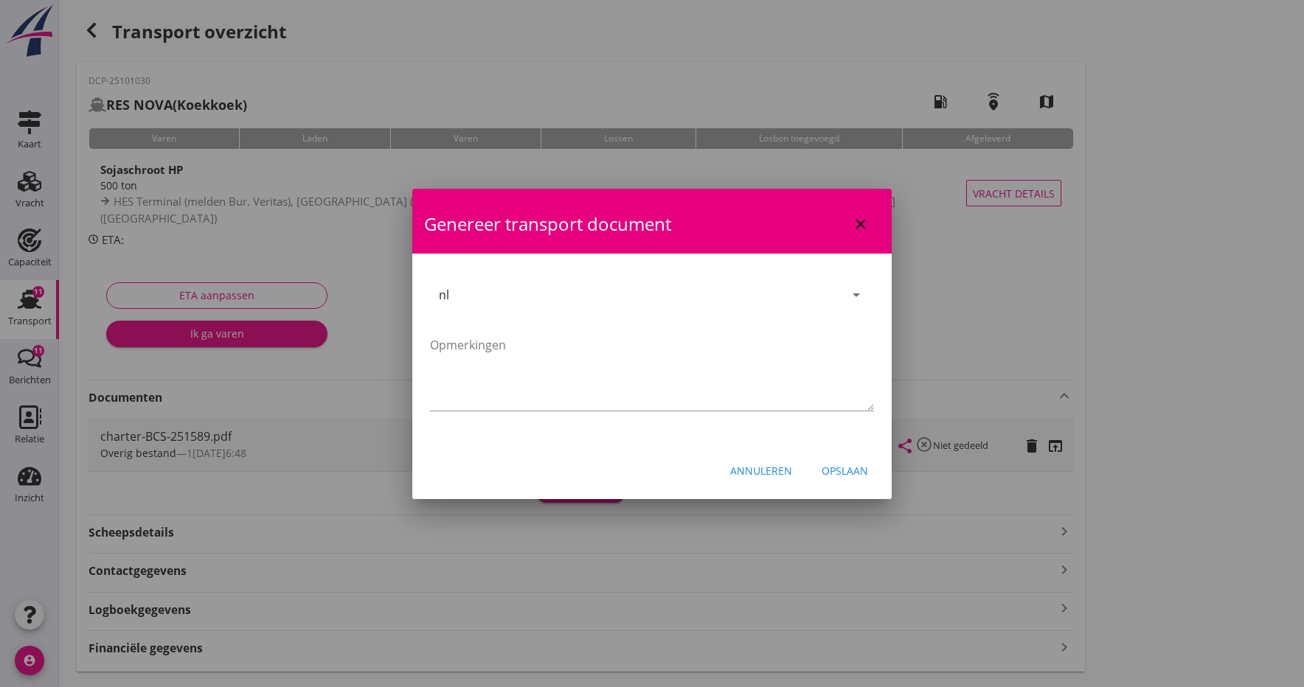
click at [840, 473] on div "Opslaan" at bounding box center [845, 470] width 46 height 15
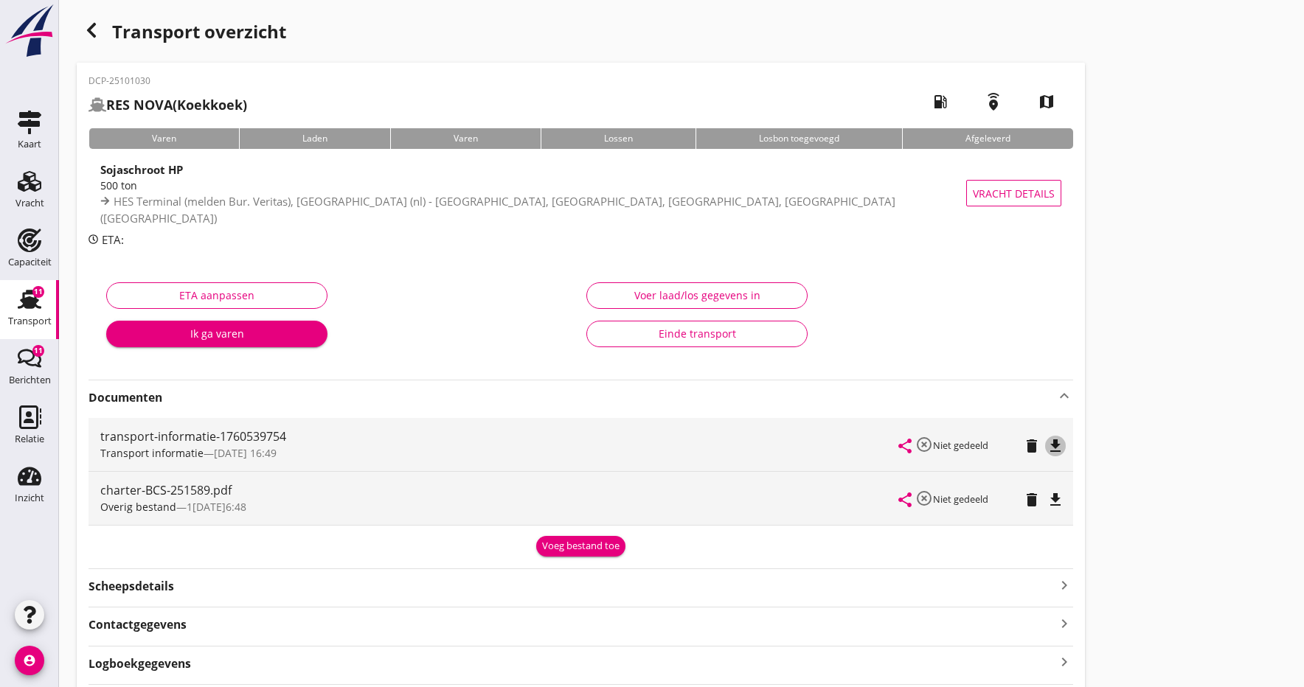
click at [1047, 444] on icon "file_download" at bounding box center [1056, 446] width 18 height 18
click at [1054, 441] on icon "file_download" at bounding box center [1056, 446] width 18 height 18
click at [1053, 441] on icon "open_in_browser" at bounding box center [1056, 446] width 18 height 18
